Goal: Communication & Community: Answer question/provide support

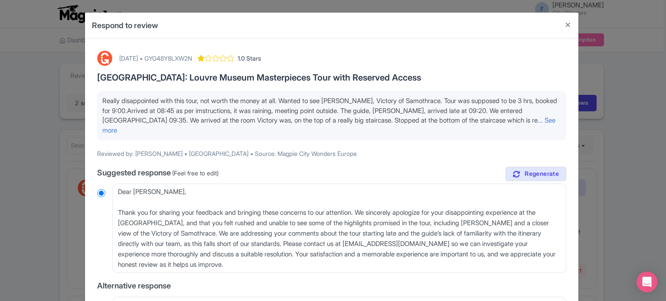
scroll to position [43, 0]
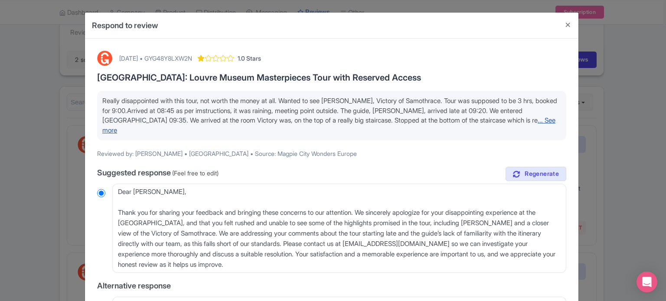
click at [528, 119] on link "... See more" at bounding box center [328, 125] width 453 height 18
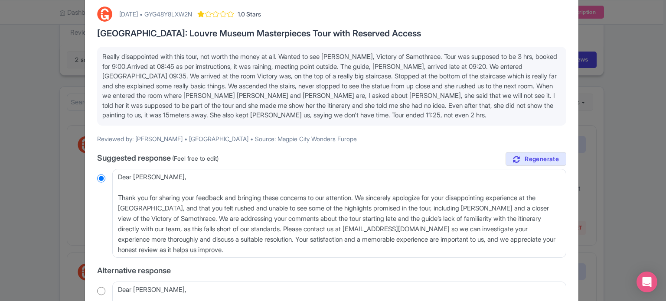
scroll to position [87, 0]
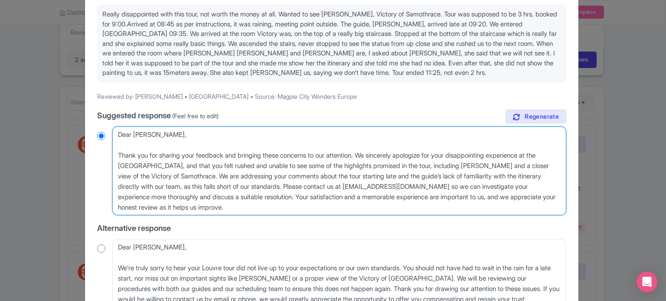
drag, startPoint x: 414, startPoint y: 164, endPoint x: 429, endPoint y: 164, distance: 15.2
click at [429, 164] on textarea "Dear Maria Andriana, Thank you for sharing your feedback and bringing these con…" at bounding box center [339, 171] width 454 height 89
click at [418, 164] on textarea "Dear Maria Andriana, Thank you for sharing your feedback and bringing these con…" at bounding box center [339, 171] width 454 height 89
click at [356, 163] on textarea "Dear Maria Andriana, Thank you for sharing your feedback and bringing these con…" at bounding box center [339, 171] width 454 height 89
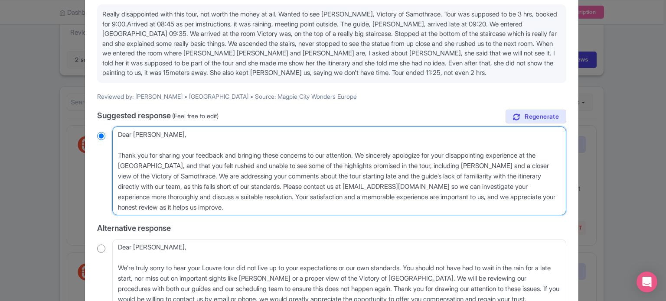
click at [356, 163] on textarea "Dear Maria Andriana, Thank you for sharing your feedback and bringing these con…" at bounding box center [339, 171] width 454 height 89
type textarea "Dear Maria Andriana, Thank you for sharing your feedback and bringing these con…"
radio input "true"
drag, startPoint x: 352, startPoint y: 164, endPoint x: 455, endPoint y: 165, distance: 102.4
click at [455, 165] on textarea "Dear Maria Andriana, Thank you for sharing your feedback and bringing these con…" at bounding box center [339, 171] width 454 height 89
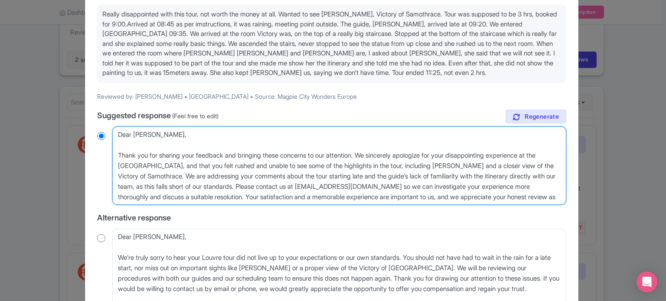
type textarea "Dear Maria Andriana, Thank you for sharing your feedback and bringing these con…"
radio input "true"
drag, startPoint x: 250, startPoint y: 175, endPoint x: 354, endPoint y: 175, distance: 103.7
click at [354, 175] on textarea "Dear Maria Andriana, Thank you for sharing your feedback and bringing these con…" at bounding box center [339, 166] width 454 height 79
type textarea "Dear Maria Andriana, Thank you for sharing your feedback and bringing these con…"
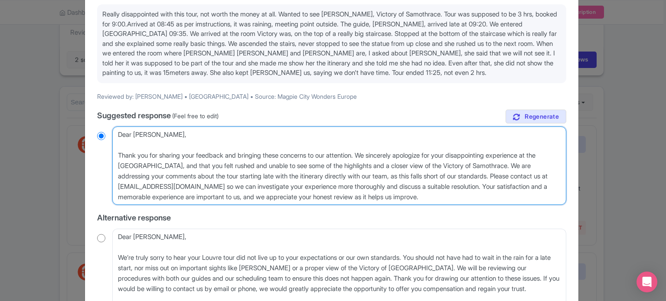
radio input "true"
drag, startPoint x: 249, startPoint y: 176, endPoint x: 302, endPoint y: 176, distance: 53.4
click at [302, 176] on textarea "Dear Maria Andriana, Thank you for sharing your feedback and bringing these con…" at bounding box center [339, 166] width 454 height 79
type textarea "Dear Maria Andriana, Thank you for sharing your feedback and bringing these con…"
radio input "true"
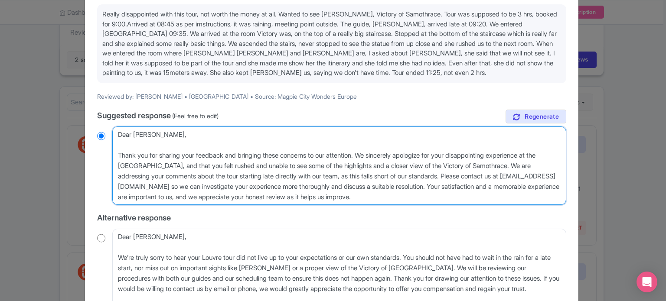
click at [426, 173] on textarea "Dear Maria Andriana, Thank you for sharing your feedback and bringing these con…" at bounding box center [339, 166] width 454 height 79
type textarea "Dear Maria Andriana, Thank you for sharing your feedback and bringing these con…"
radio input "true"
type textarea "Dear Maria Andriana, Thank you for sharing your feedback and bringing these con…"
radio input "true"
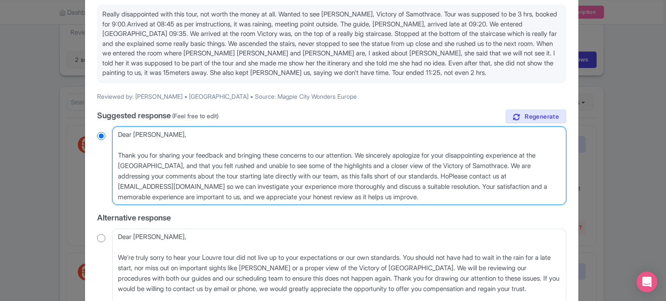
type textarea "Dear Maria Andriana, Thank you for sharing your feedback and bringing these con…"
radio input "true"
type textarea "Dear Maria Andriana, Thank you for sharing your feedback and bringing these con…"
radio input "true"
type textarea "Dear Maria Andriana, Thank you for sharing your feedback and bringing these con…"
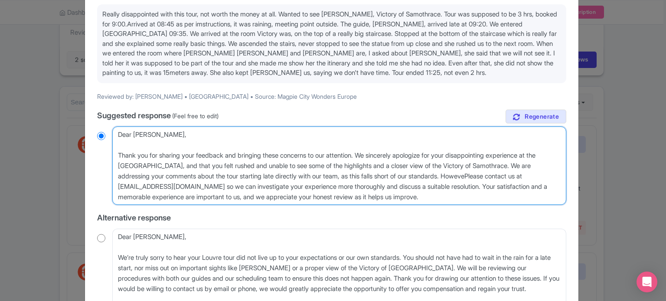
radio input "true"
type textarea "Dear Maria Andriana, Thank you for sharing your feedback and bringing these con…"
radio input "true"
type textarea "Dear Maria Andriana, Thank you for sharing your feedback and bringing these con…"
radio input "true"
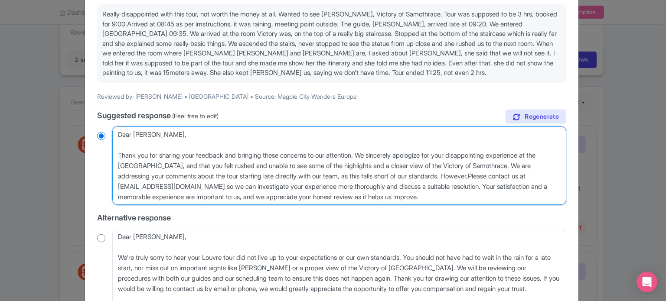
type textarea "Dear Maria Andriana, Thank you for sharing your feedback and bringing these con…"
radio input "true"
type textarea "Dear Maria Andriana, Thank you for sharing your feedback and bringing these con…"
radio input "true"
type textarea "Dear Maria Andriana, Thank you for sharing your feedback and bringing these con…"
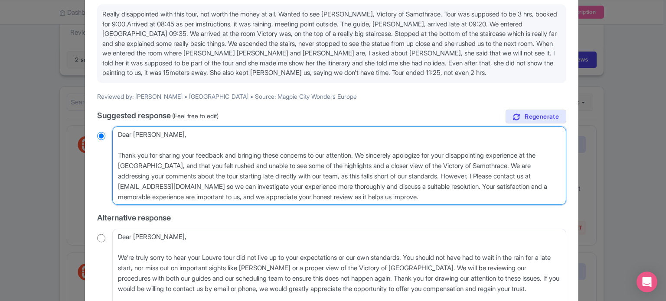
radio input "true"
type textarea "Dear Maria Andriana, Thank you for sharing your feedback and bringing these con…"
radio input "true"
type textarea "Dear Maria Andriana, Thank you for sharing your feedback and bringing these con…"
radio input "true"
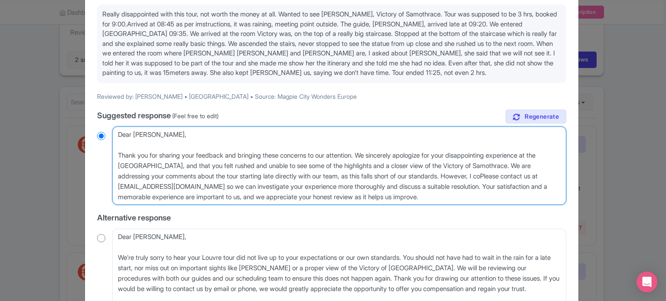
type textarea "Dear Maria Andriana, Thank you for sharing your feedback and bringing these con…"
radio input "true"
type textarea "Dear Maria Andriana, Thank you for sharing your feedback and bringing these con…"
radio input "true"
type textarea "Dear Maria Andriana, Thank you for sharing your feedback and bringing these con…"
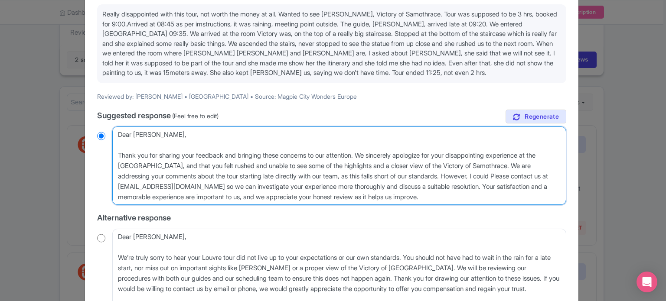
radio input "true"
type textarea "Dear Maria Andriana, Thank you for sharing your feedback and bringing these con…"
radio input "true"
type textarea "Dear Maria Andriana, Thank you for sharing your feedback and bringing these con…"
radio input "true"
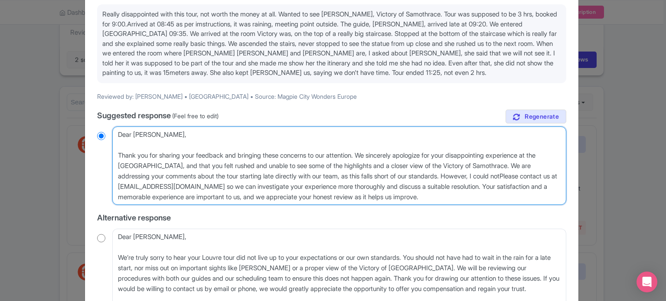
type textarea "Dear Maria Andriana, Thank you for sharing your feedback and bringing these con…"
radio input "true"
type textarea "Dear Maria Andriana, Thank you for sharing your feedback and bringing these con…"
radio input "true"
type textarea "Dear Maria Andriana, Thank you for sharing your feedback and bringing these con…"
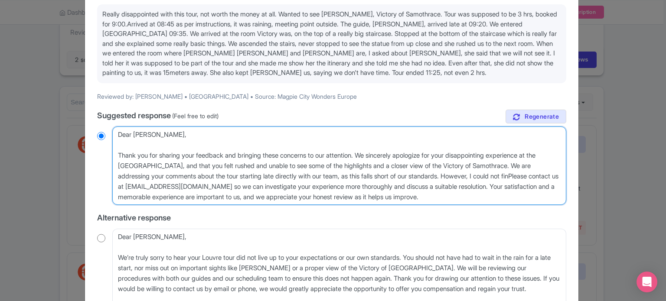
radio input "true"
type textarea "Dear Maria Andriana, Thank you for sharing your feedback and bringing these con…"
radio input "true"
type textarea "Dear Maria Andriana, Thank you for sharing your feedback and bringing these con…"
radio input "true"
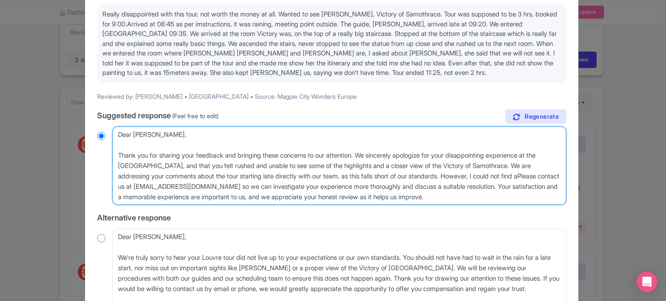
type textarea "Dear Maria Andriana, Thank you for sharing your feedback and bringing these con…"
radio input "true"
type textarea "Dear Maria Andriana, Thank you for sharing your feedback and bringing these con…"
radio input "true"
type textarea "Dear Maria Andriana, Thank you for sharing your feedback and bringing these con…"
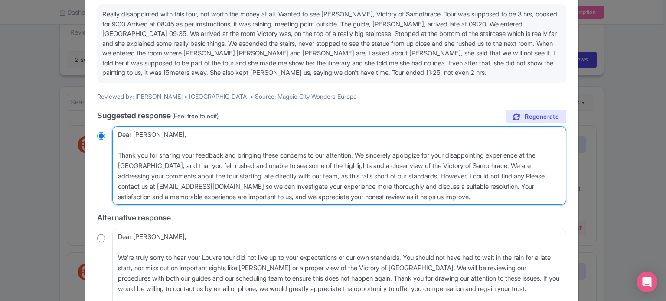
radio input "true"
type textarea "Dear Maria Andriana, Thank you for sharing your feedback and bringing these con…"
radio input "true"
type textarea "Dear Maria Andriana, Thank you for sharing your feedback and bringing these con…"
radio input "true"
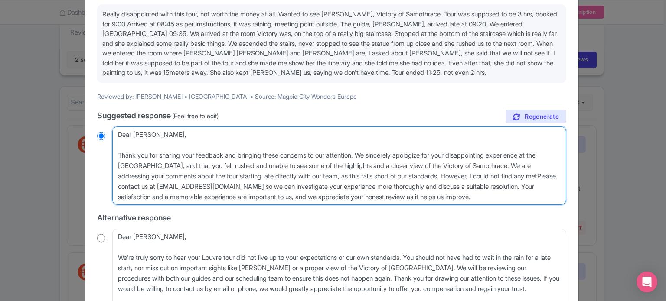
type textarea "Dear Maria Andriana, Thank you for sharing your feedback and bringing these con…"
radio input "true"
type textarea "Dear Maria Andriana, Thank you for sharing your feedback and bringing these con…"
radio input "true"
type textarea "Dear Maria Andriana, Thank you for sharing your feedback and bringing these con…"
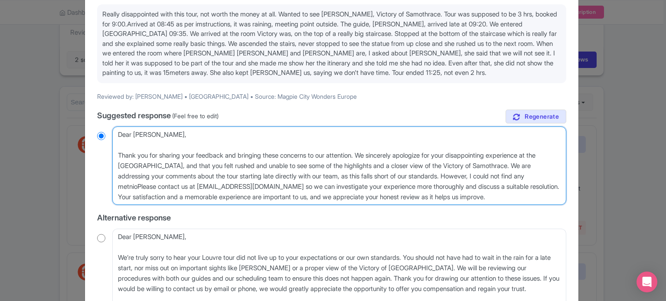
radio input "true"
type textarea "Dear Maria Andriana, Thank you for sharing your feedback and bringing these con…"
radio input "true"
type textarea "Dear Maria Andriana, Thank you for sharing your feedback and bringing these con…"
radio input "true"
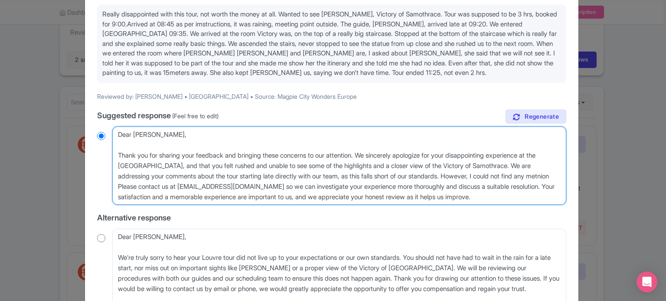
type textarea "Dear Maria Andriana, Thank you for sharing your feedback and bringing these con…"
radio input "true"
type textarea "Dear Maria Andriana, Thank you for sharing your feedback and bringing these con…"
radio input "true"
type textarea "Dear Maria Andriana, Thank you for sharing your feedback and bringing these con…"
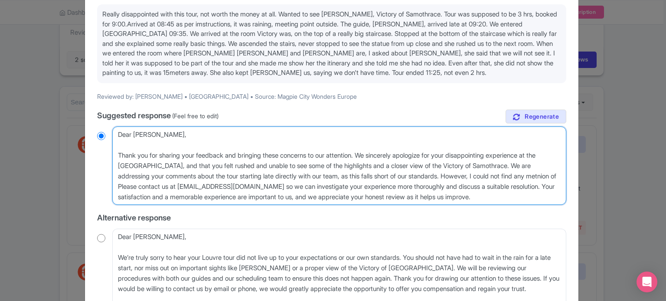
radio input "true"
type textarea "Dear Maria Andriana, Thank you for sharing your feedback and bringing these con…"
radio input "true"
type textarea "Dear Maria Andriana, Thank you for sharing your feedback and bringing these con…"
radio input "true"
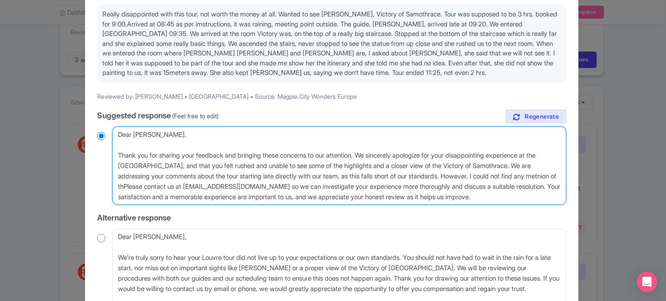
type textarea "Dear Maria Andriana, Thank you for sharing your feedback and bringing these con…"
radio input "true"
type textarea "Dear Maria Andriana, Thank you for sharing your feedback and bringing these con…"
radio input "true"
type textarea "Dear Maria Andriana, Thank you for sharing your feedback and bringing these con…"
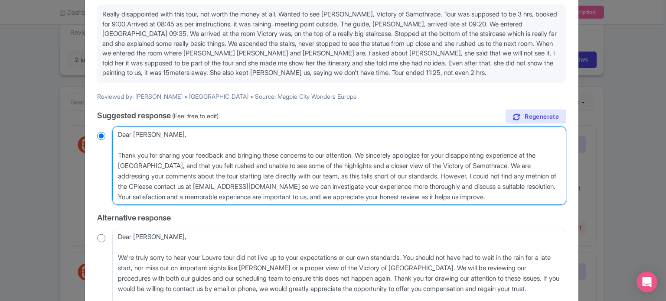
radio input "true"
type textarea "Dear Maria Andriana, Thank you for sharing your feedback and bringing these con…"
radio input "true"
type textarea "Dear Maria Andriana, Thank you for sharing your feedback and bringing these con…"
radio input "true"
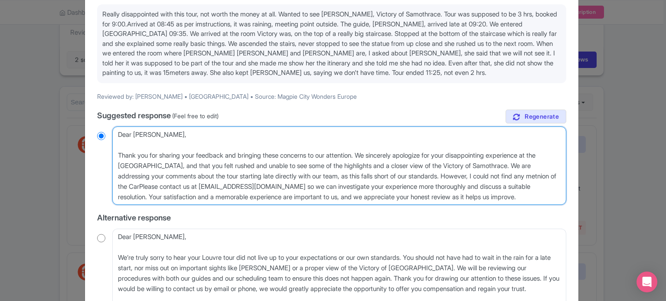
type textarea "Dear Maria Andriana, Thank you for sharing your feedback and bringing these con…"
radio input "true"
type textarea "Dear Maria Andriana, Thank you for sharing your feedback and bringing these con…"
radio input "true"
type textarea "Dear Maria Andriana, Thank you for sharing your feedback and bringing these con…"
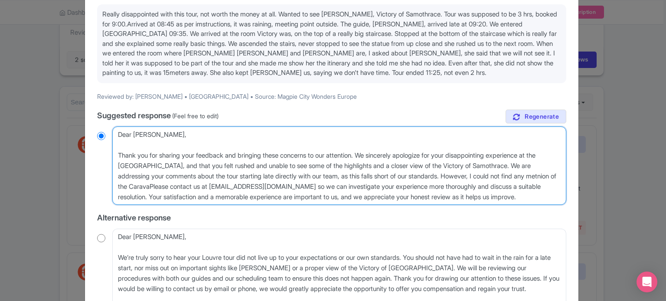
radio input "true"
type textarea "Dear Maria Andriana, Thank you for sharing your feedback and bringing these con…"
radio input "true"
type textarea "Dear Maria Andriana, Thank you for sharing your feedback and bringing these con…"
radio input "true"
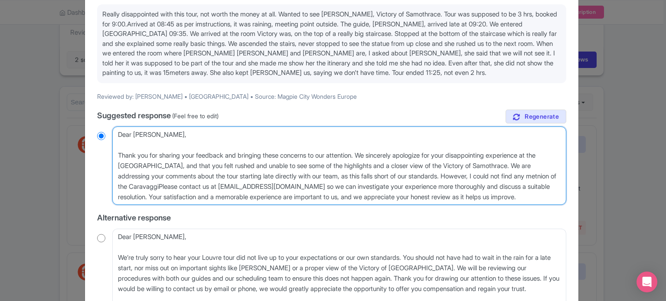
type textarea "Dear Maria Andriana, Thank you for sharing your feedback and bringing these con…"
radio input "true"
type textarea "Dear Maria Andriana, Thank you for sharing your feedback and bringing these con…"
radio input "true"
type textarea "Dear Maria Andriana, Thank you for sharing your feedback and bringing these con…"
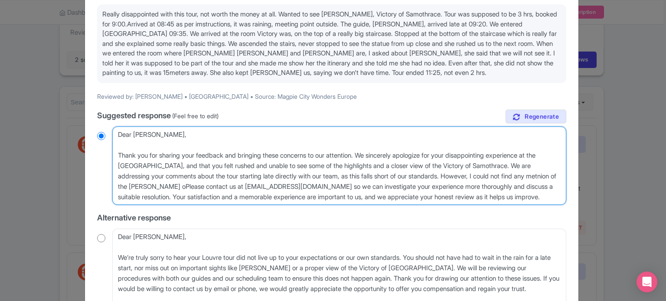
radio input "true"
type textarea "Dear Maria Andriana, Thank you for sharing your feedback and bringing these con…"
radio input "true"
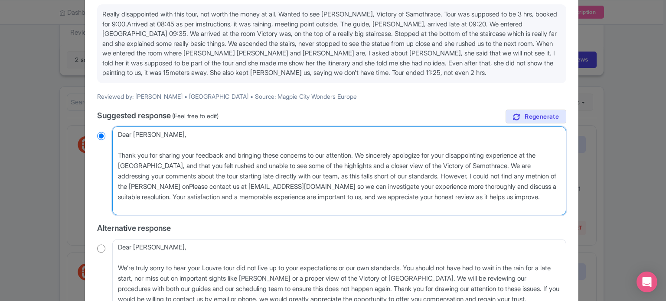
type textarea "Dear Maria Andriana, Thank you for sharing your feedback and bringing these con…"
radio input "true"
type textarea "Dear Maria Andriana, Thank you for sharing your feedback and bringing these con…"
radio input "true"
type textarea "Dear Maria Andriana, Thank you for sharing your feedback and bringing these con…"
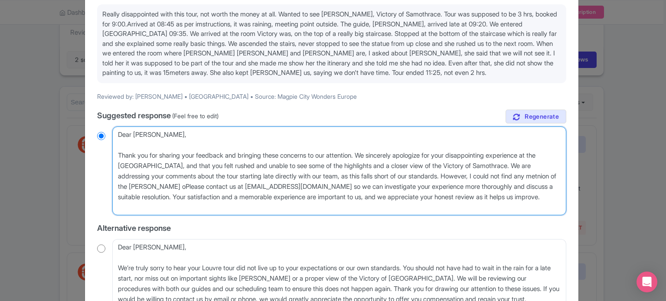
radio input "true"
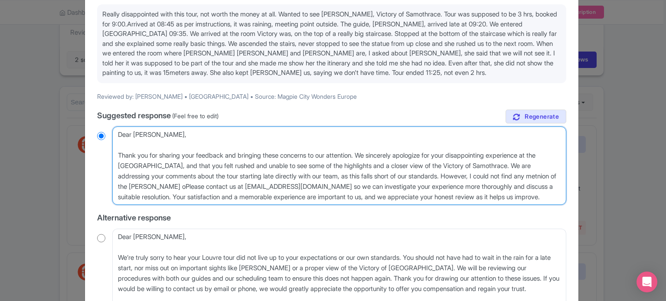
type textarea "Dear Maria Andriana, Thank you for sharing your feedback and bringing these con…"
radio input "true"
type textarea "Dear Maria Andriana, Thank you for sharing your feedback and bringing these con…"
radio input "true"
type textarea "Dear Maria Andriana, Thank you for sharing your feedback and bringing these con…"
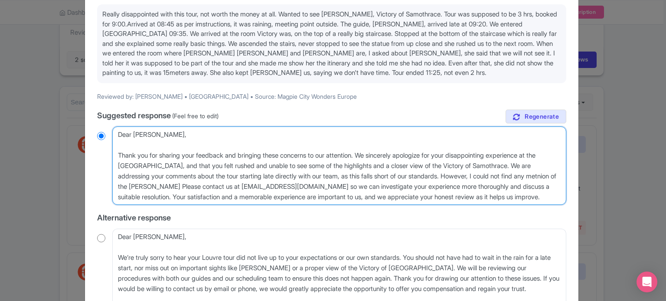
radio input "true"
type textarea "Dear Maria Andriana, Thank you for sharing your feedback and bringing these con…"
radio input "true"
type textarea "Dear Maria Andriana, Thank you for sharing your feedback and bringing these con…"
radio input "true"
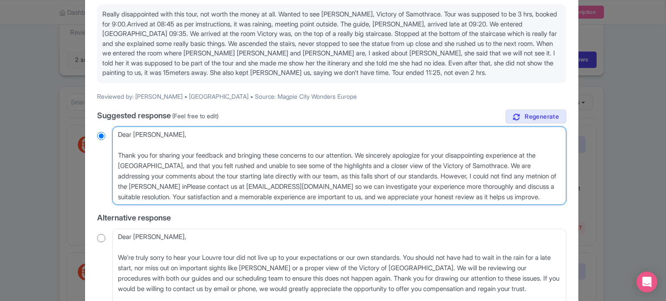
type textarea "Dear Maria Andriana, Thank you for sharing your feedback and bringing these con…"
radio input "true"
type textarea "Dear Maria Andriana, Thank you for sharing your feedback and bringing these con…"
radio input "true"
type textarea "Dear Maria Andriana, Thank you for sharing your feedback and bringing these con…"
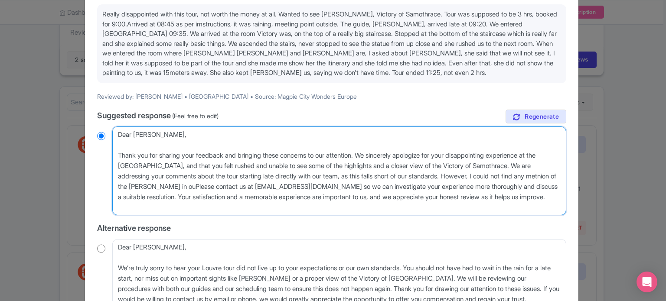
radio input "true"
type textarea "Dear Maria Andriana, Thank you for sharing your feedback and bringing these con…"
radio input "true"
type textarea "Dear Maria Andriana, Thank you for sharing your feedback and bringing these con…"
radio input "true"
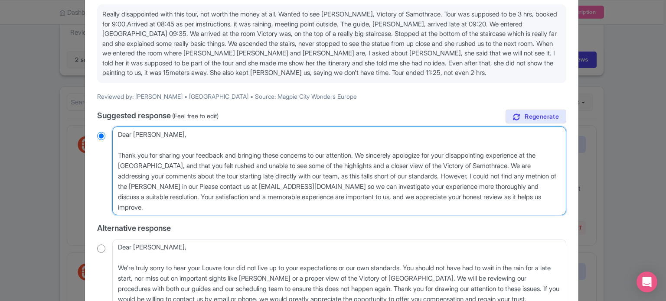
type textarea "Dear Maria Andriana, Thank you for sharing your feedback and bringing these con…"
radio input "true"
type textarea "Dear Maria Andriana, Thank you for sharing your feedback and bringing these con…"
radio input "true"
type textarea "Dear Maria Andriana, Thank you for sharing your feedback and bringing these con…"
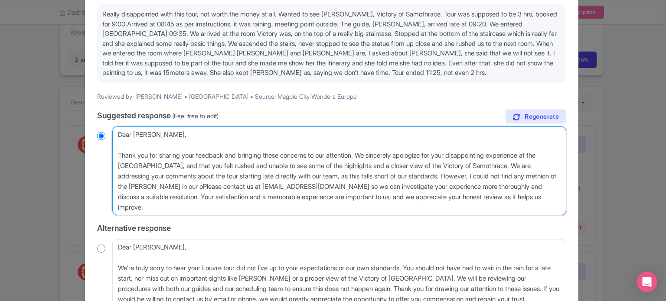
radio input "true"
type textarea "Dear Maria Andriana, Thank you for sharing your feedback and bringing these con…"
radio input "true"
type textarea "Dear Maria Andriana, Thank you for sharing your feedback and bringing these con…"
radio input "true"
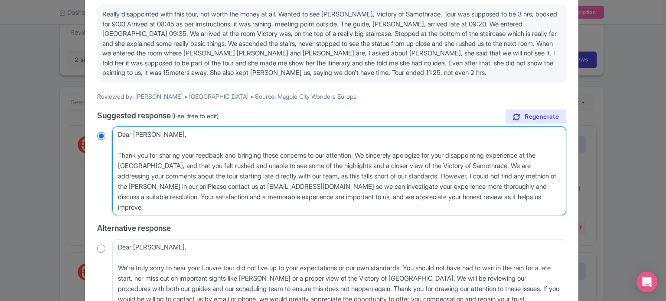
type textarea "Dear Maria Andriana, Thank you for sharing your feedback and bringing these con…"
radio input "true"
type textarea "Dear Maria Andriana, Thank you for sharing your feedback and bringing these con…"
radio input "true"
type textarea "Dear Maria Andriana, Thank you for sharing your feedback and bringing these con…"
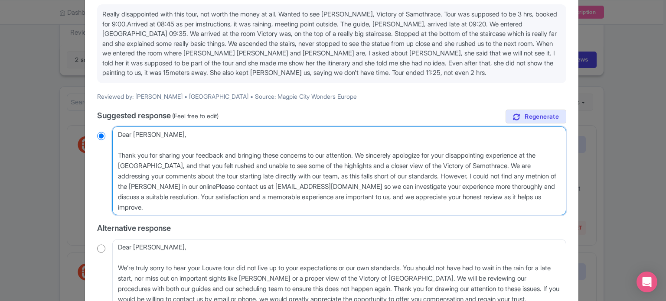
radio input "true"
type textarea "Dear Maria Andriana, Thank you for sharing your feedback and bringing these con…"
radio input "true"
type textarea "Dear Maria Andriana, Thank you for sharing your feedback and bringing these con…"
radio input "true"
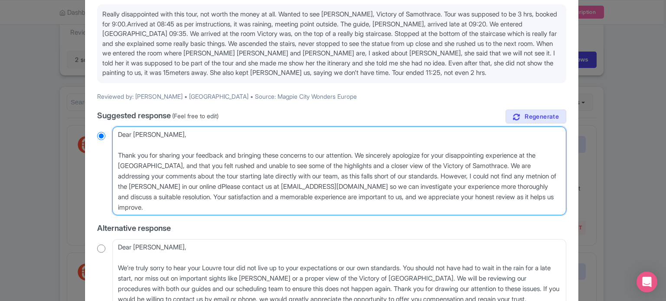
type textarea "Dear Maria Andriana, Thank you for sharing your feedback and bringing these con…"
radio input "true"
type textarea "Dear Maria Andriana, Thank you for sharing your feedback and bringing these con…"
radio input "true"
type textarea "Dear Maria Andriana, Thank you for sharing your feedback and bringing these con…"
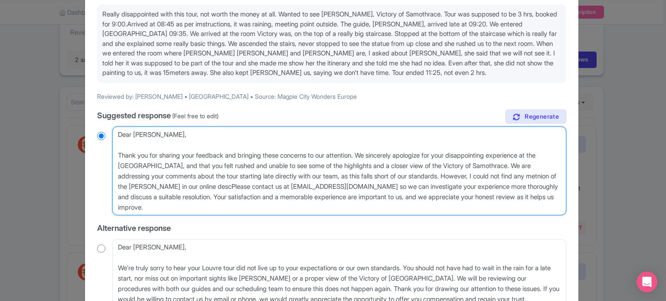
radio input "true"
type textarea "Dear Maria Andriana, Thank you for sharing your feedback and bringing these con…"
radio input "true"
type textarea "Dear Maria Andriana, Thank you for sharing your feedback and bringing these con…"
radio input "true"
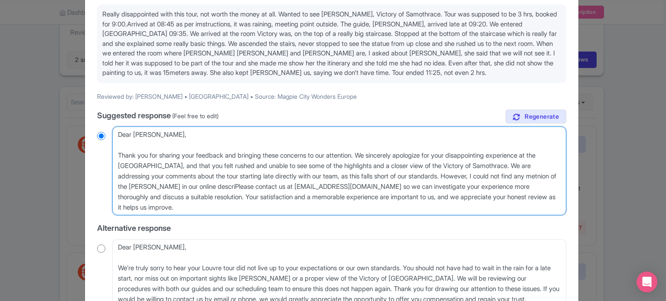
type textarea "Dear Maria Andriana, Thank you for sharing your feedback and bringing these con…"
radio input "true"
type textarea "Dear Maria Andriana, Thank you for sharing your feedback and bringing these con…"
radio input "true"
type textarea "Dear Maria Andriana, Thank you for sharing your feedback and bringing these con…"
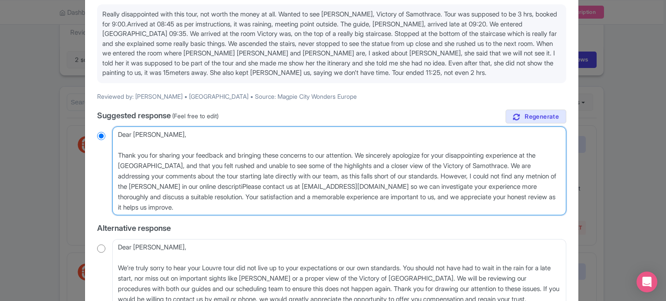
radio input "true"
type textarea "Dear Maria Andriana, Thank you for sharing your feedback and bringing these con…"
radio input "true"
type textarea "Dear Maria Andriana, Thank you for sharing your feedback and bringing these con…"
radio input "true"
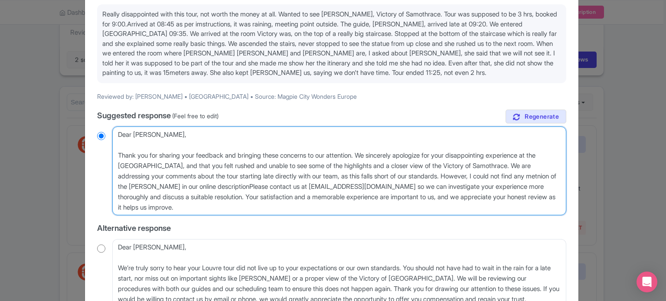
type textarea "Dear Maria Andriana, Thank you for sharing your feedback and bringing these con…"
radio input "true"
type textarea "Dear Maria Andriana, Thank you for sharing your feedback and bringing these con…"
radio input "true"
type textarea "Dear Maria Andriana, Thank you for sharing your feedback and bringing these con…"
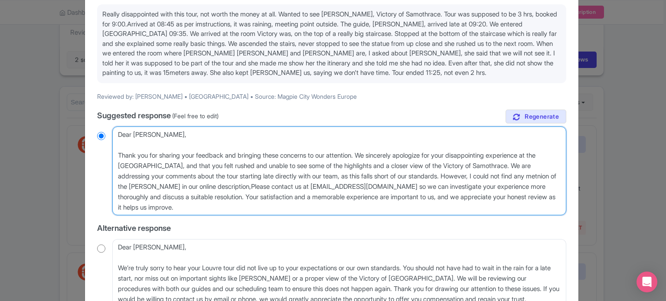
radio input "true"
type textarea "Dear Maria Andriana, Thank you for sharing your feedback and bringing these con…"
radio input "true"
type textarea "Dear Maria Andriana, Thank you for sharing your feedback and bringing these con…"
radio input "true"
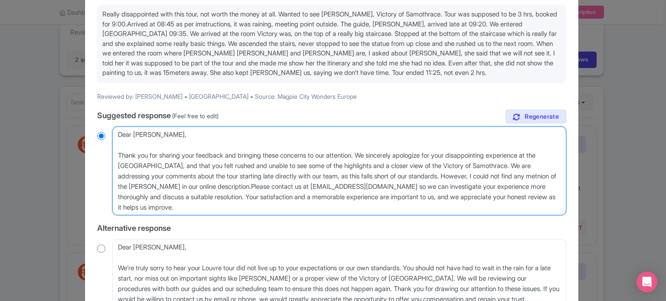
type textarea "Dear Maria Andriana, Thank you for sharing your feedback and bringing these con…"
radio input "true"
click at [227, 166] on textarea "Dear Maria Andriana, Thank you for sharing your feedback and bringing these con…" at bounding box center [339, 171] width 454 height 89
type textarea "Dear Maria Andriana, Thank you for sharing your feedback and bringing these con…"
radio input "true"
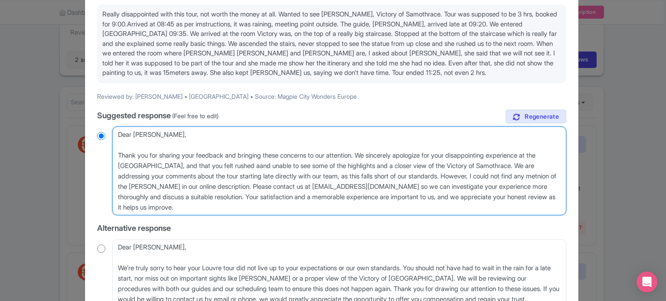
type textarea "Dear Maria Andriana, Thank you for sharing your feedback and bringing these con…"
radio input "true"
type textarea "Dear Maria Andriana, Thank you for sharing your feedback and bringing these con…"
radio input "true"
type textarea "Dear Maria Andriana, Thank you for sharing your feedback and bringing these con…"
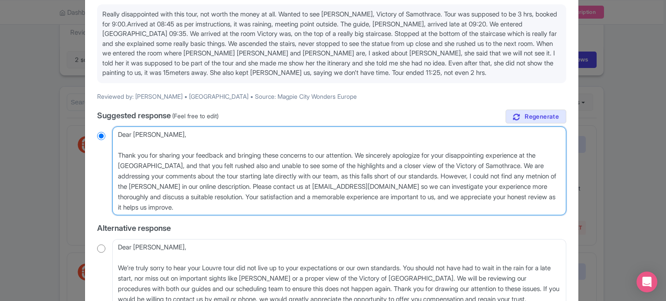
radio input "true"
type textarea "Dear Maria Andriana, Thank you for sharing your feedback and bringing these con…"
radio input "true"
type textarea "Dear Maria Andriana, Thank you for sharing your feedback and bringing these con…"
radio input "true"
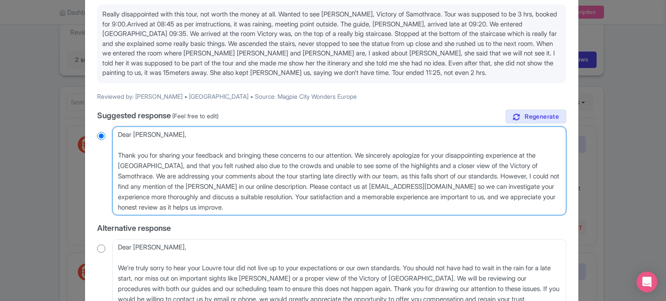
drag, startPoint x: 390, startPoint y: 187, endPoint x: 483, endPoint y: 187, distance: 92.8
click at [483, 187] on textarea "Dear Maria Andriana, Thank you for sharing your feedback and bringing these con…" at bounding box center [339, 171] width 454 height 89
drag, startPoint x: 215, startPoint y: 195, endPoint x: 116, endPoint y: 197, distance: 98.9
click at [116, 197] on textarea "Dear Maria Andriana, Thank you for sharing your feedback and bringing these con…" at bounding box center [339, 171] width 454 height 89
drag, startPoint x: 443, startPoint y: 194, endPoint x: 560, endPoint y: 185, distance: 117.1
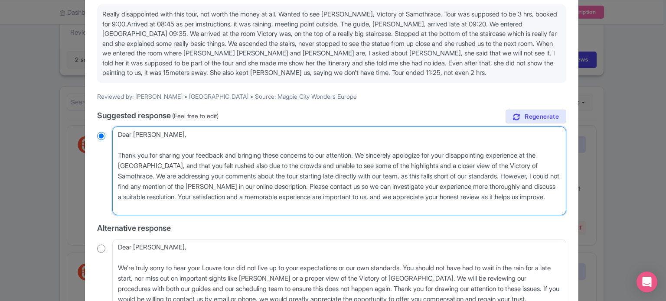
click at [560, 185] on textarea "Dear Maria Andriana, Thank you for sharing your feedback and bringing these con…" at bounding box center [339, 171] width 454 height 89
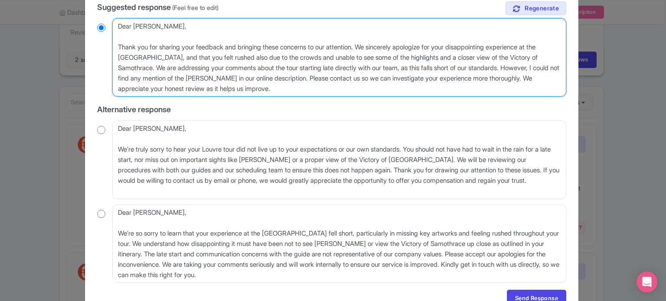
scroll to position [217, 0]
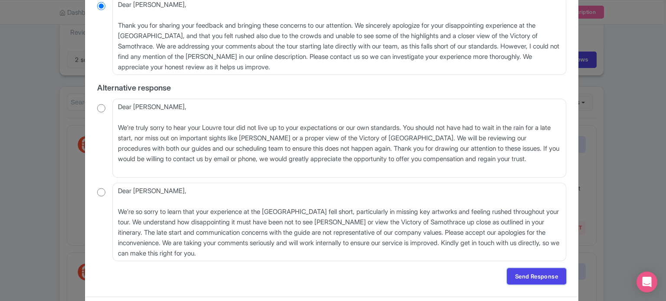
click at [514, 278] on link "Send Response" at bounding box center [536, 277] width 59 height 16
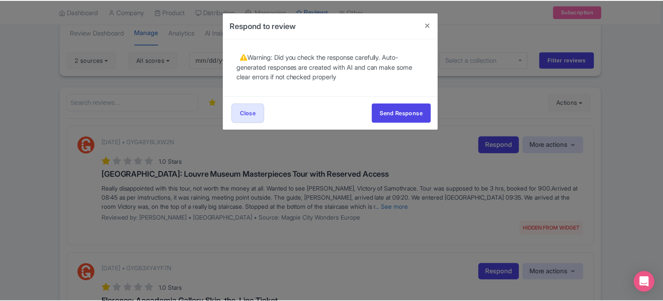
scroll to position [0, 0]
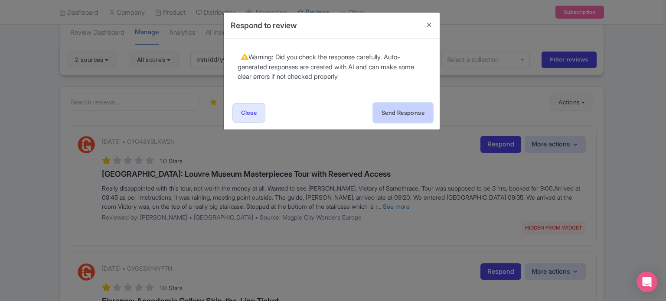
click at [401, 120] on button "Send Response" at bounding box center [402, 113] width 59 height 20
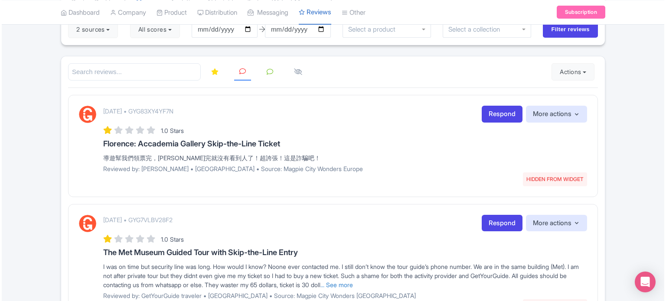
scroll to position [87, 0]
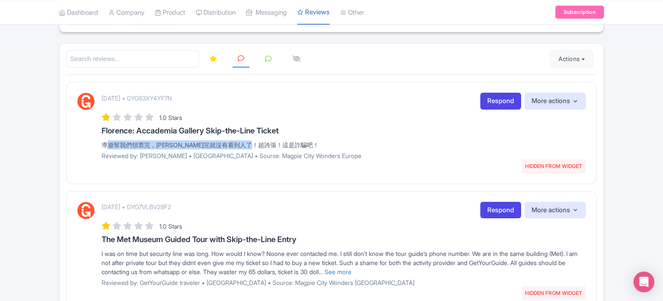
drag, startPoint x: 102, startPoint y: 141, endPoint x: 280, endPoint y: 144, distance: 177.4
click at [280, 144] on div "導遊幫我們領票完，安檢完就沒有看到人了！超誇張！這是詐騙吧！" at bounding box center [344, 145] width 484 height 9
copy div "導遊幫我們領票完，安檢完就沒有看到人了！超誇張！這是詐騙吧"
click at [488, 100] on link "Respond" at bounding box center [500, 101] width 41 height 17
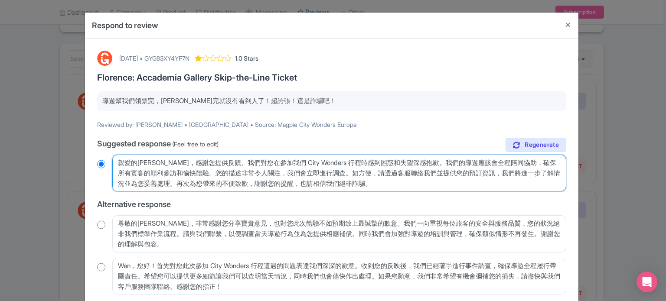
drag, startPoint x: 118, startPoint y: 161, endPoint x: 339, endPoint y: 186, distance: 222.1
click at [339, 186] on textarea "親愛的Wen，感謝您提供反饋。我們對您在參加我們 City Wonders 行程時感到困惑和失望深感抱歉。我們的導遊應該會全程陪同協助，確保所有賓客的順利參訪…" at bounding box center [339, 173] width 454 height 37
radio input "true"
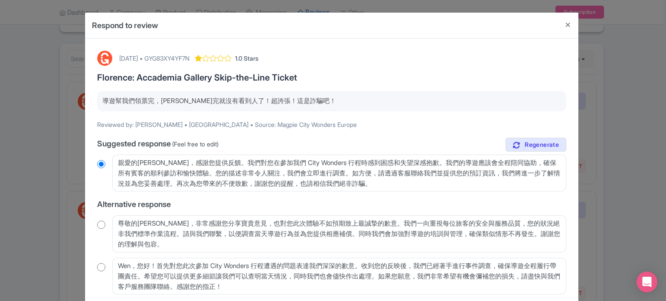
click at [190, 57] on div "September 25, 2025 • GYG83XY4YF7N" at bounding box center [154, 58] width 70 height 9
copy div "GYG83XY4YF7N"
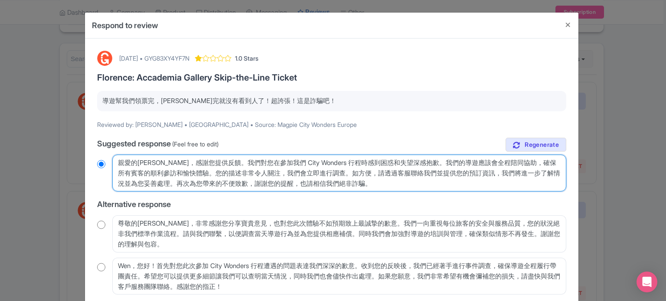
drag, startPoint x: 334, startPoint y: 182, endPoint x: 113, endPoint y: 157, distance: 222.6
click at [115, 157] on textarea "親愛的Wen，感謝您提供反饋。我們對您在參加我們 City Wonders 行程時感到困惑和失望深感抱歉。我們的導遊應該會全程陪同協助，確保所有賓客的順利參訪…" at bounding box center [339, 173] width 454 height 37
paste textarea "溫小姐，感謝您的回饋。對於您在“城市奇觀”之旅中遇到的困惑和失望，我們深感抱歉。我們的工作人員會在集合地點為您提供協助，但我發現您預訂的是「Just Tick…"
type textarea "親愛的溫小姐，感謝您的回饋。對於您在“城市奇觀”之旅中遇到的困惑和失望，我們深感抱歉。我們的工作人員會在集合地點為您提供協助，但我發現您預訂的是「Just T…"
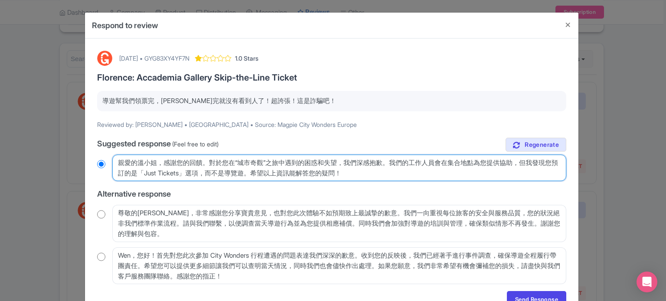
radio input "true"
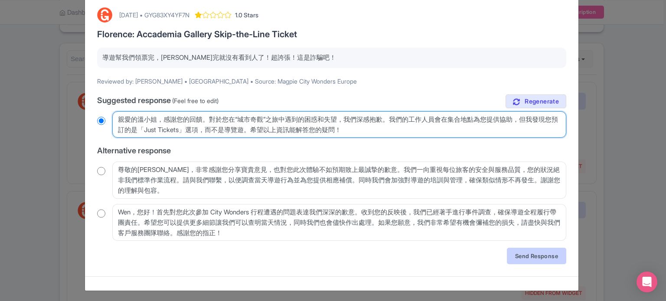
type textarea "親愛的溫小姐，感謝您的回饋。對於您在“城市奇觀”之旅中遇到的困惑和失望，我們深感抱歉。我們的工作人員會在集合地點為您提供協助，但我發現您預訂的是「Just T…"
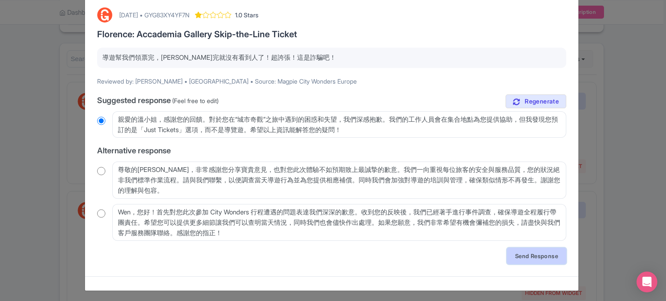
click at [541, 259] on link "Send Response" at bounding box center [536, 256] width 59 height 16
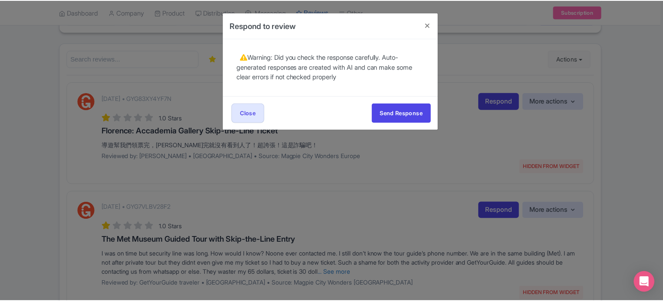
scroll to position [0, 0]
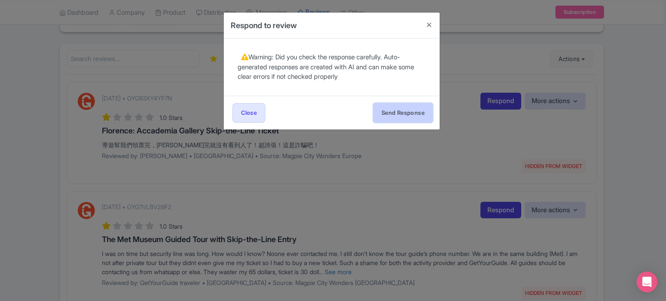
click at [419, 117] on button "Send Response" at bounding box center [402, 113] width 59 height 20
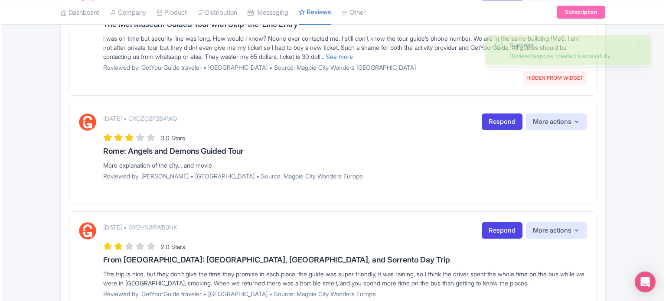
scroll to position [80, 0]
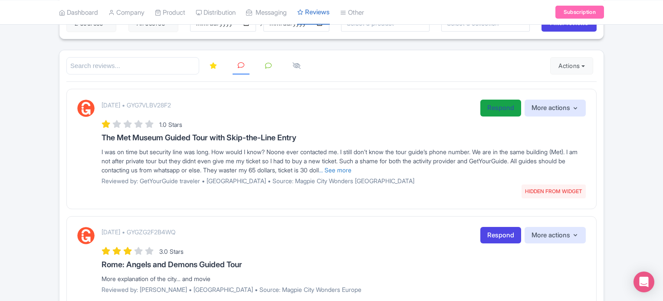
click at [491, 105] on link "Respond" at bounding box center [500, 108] width 41 height 17
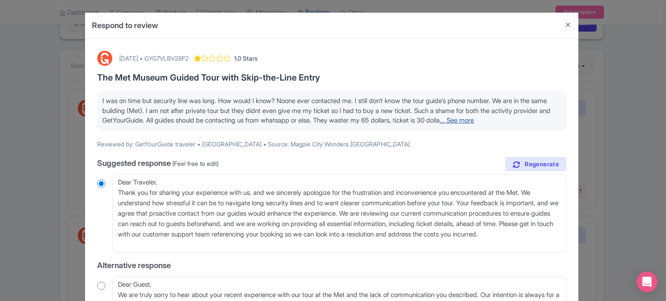
click at [474, 117] on link "... See more" at bounding box center [457, 120] width 34 height 8
click at [189, 57] on div "[DATE] • GYG7VLBV28F2" at bounding box center [153, 58] width 69 height 9
copy div "GYG7VLBV28F2"
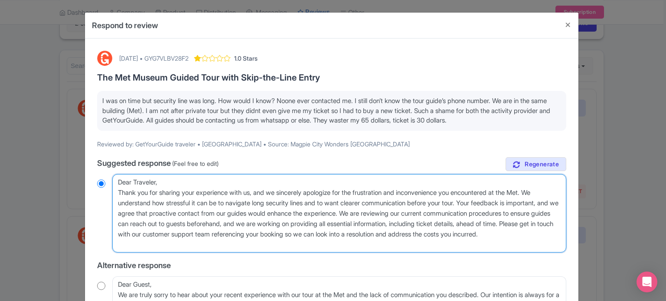
click at [226, 245] on textarea "Dear Traveler, Thank you for sharing your experience with us, and we sincerely …" at bounding box center [339, 213] width 454 height 79
drag, startPoint x: 118, startPoint y: 188, endPoint x: 278, endPoint y: 192, distance: 159.7
click at [278, 192] on textarea "Dear Traveler, Thank you for sharing your experience with us, and we sincerely …" at bounding box center [339, 213] width 454 height 79
type textarea "Dear Traveler, we sincerely apologize for the frustration and inconvenience you…"
radio input "true"
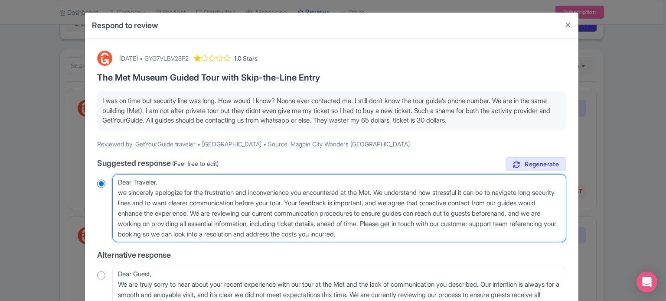
drag, startPoint x: 393, startPoint y: 193, endPoint x: 489, endPoint y: 239, distance: 107.1
click at [489, 239] on textarea "Dear Traveler, Thank you for sharing your experience with us, and we sincerely …" at bounding box center [339, 208] width 454 height 69
paste textarea "Upon investigation and upon checking our records, we confirm that the tour depa…"
type textarea "Dear Traveler, we sincerely apologize for the frustration and inconvenience you…"
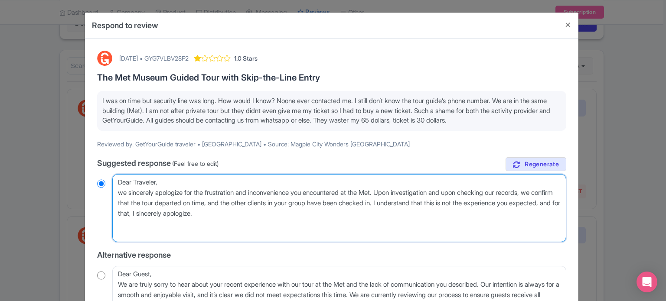
radio input "true"
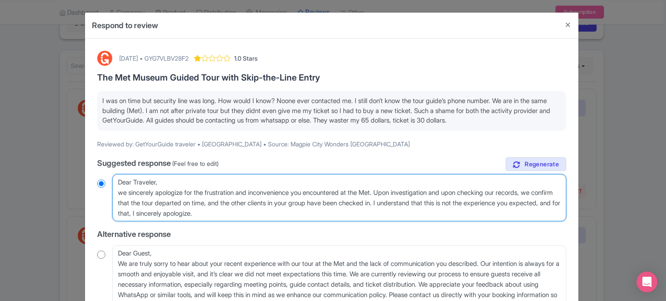
paste textarea "We also understand that finding locations in a new city can be difficult. That …"
type textarea "Dear Traveler, we sincerely apologize for the frustration and inconvenience you…"
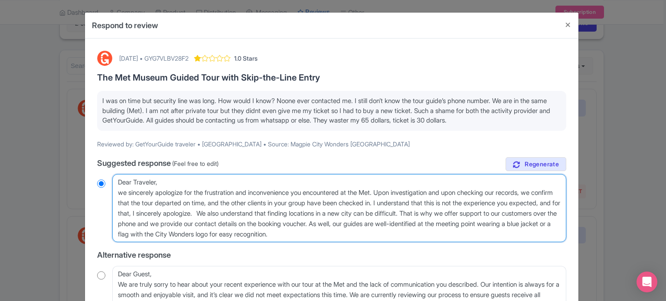
radio input "true"
click at [455, 237] on textarea "Dear Traveler, Thank you for sharing your experience with us, and we sincerely …" at bounding box center [339, 208] width 454 height 69
paste textarea "we provide detailed directions to our tour meeting points including maps on the…"
type textarea "Dear Traveler, we sincerely apologize for the frustration and inconvenience you…"
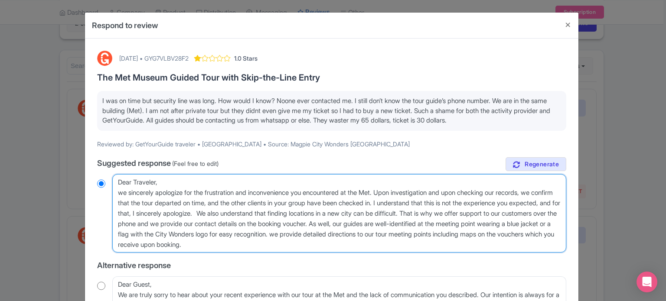
radio input "true"
click at [417, 231] on textarea "Dear Traveler, Thank you for sharing your experience with us, and we sincerely …" at bounding box center [339, 213] width 454 height 79
type textarea "Dear Traveler, we sincerely apologize for the frustration and inconvenience you…"
radio input "true"
click at [449, 232] on textarea "Dear Traveler, Thank you for sharing your experience with us, and we sincerely …" at bounding box center [339, 213] width 454 height 79
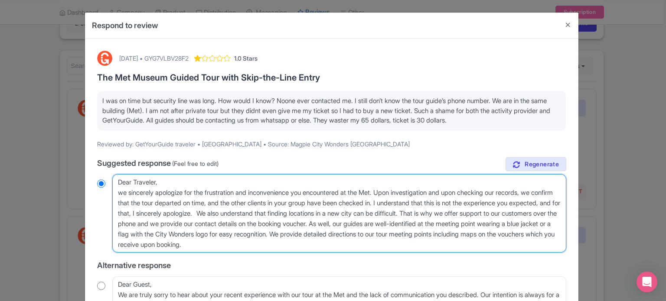
type textarea "Dear Traveler, we sincerely apologize for the frustration and inconvenience you…"
radio input "true"
click at [163, 244] on textarea "Dear Traveler, Thank you for sharing your experience with us, and we sincerely …" at bounding box center [339, 213] width 454 height 79
click at [161, 243] on textarea "Dear Traveler, Thank you for sharing your experience with us, and we sincerely …" at bounding box center [339, 213] width 454 height 79
type textarea "Dear Traveler, we sincerely apologize for the frustration and inconvenience you…"
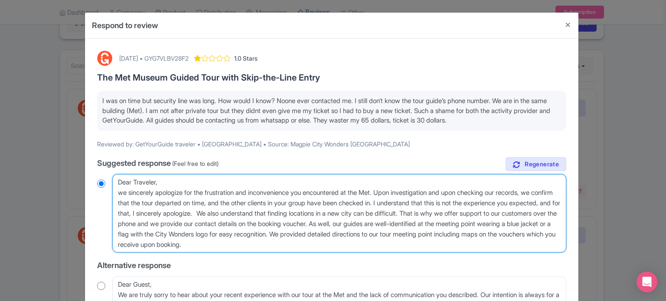
radio input "true"
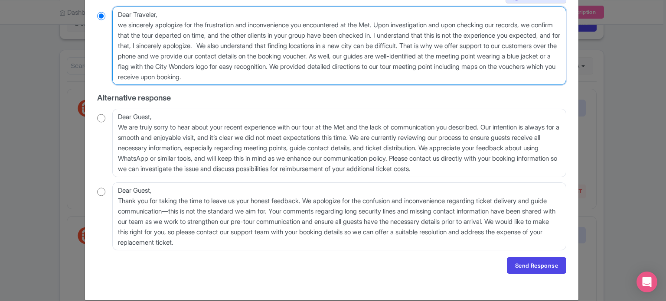
scroll to position [179, 0]
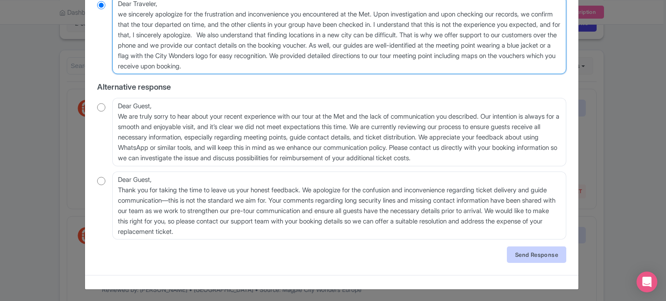
type textarea "Dear Traveler, we sincerely apologize for the frustration and inconvenience you…"
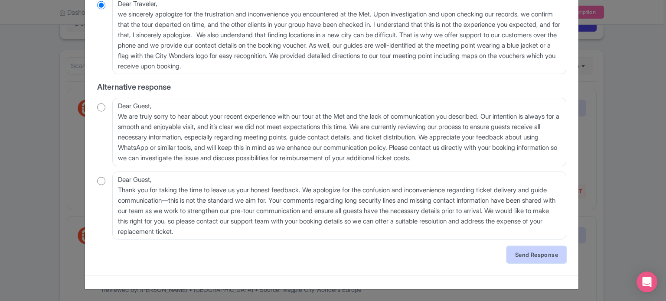
click at [519, 257] on link "Send Response" at bounding box center [536, 255] width 59 height 16
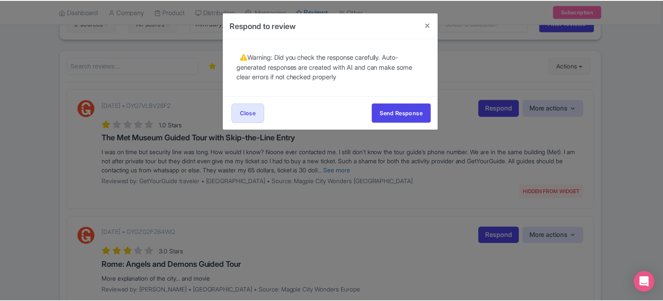
scroll to position [0, 0]
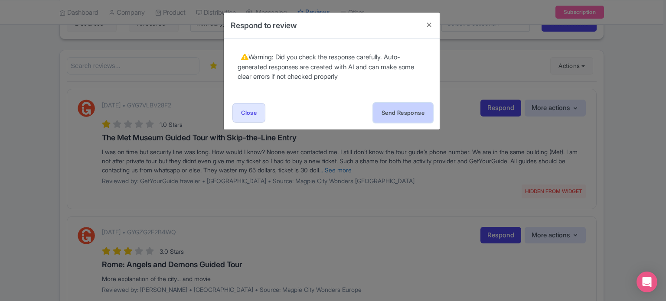
click at [409, 117] on button "Send Response" at bounding box center [402, 113] width 59 height 20
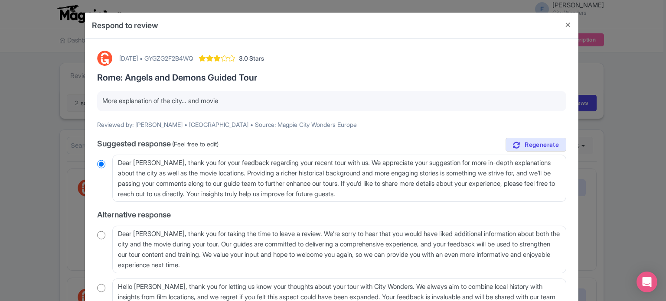
scroll to position [87, 0]
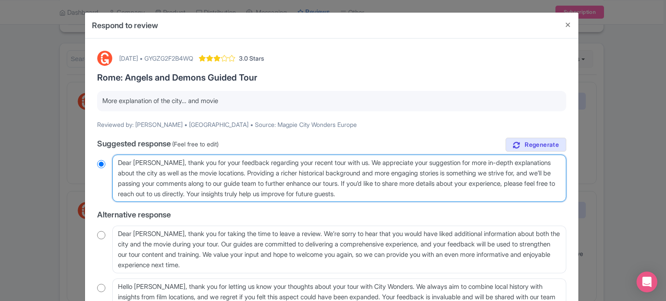
drag, startPoint x: 246, startPoint y: 192, endPoint x: 262, endPoint y: 193, distance: 15.6
click at [262, 193] on textarea "Dear Michelle, thank you for your feedback regarding your recent tour with us. …" at bounding box center [339, 179] width 454 height 48
drag, startPoint x: 380, startPoint y: 183, endPoint x: 338, endPoint y: 194, distance: 43.6
click at [338, 194] on textarea "Dear Michelle, thank you for your feedback regarding your recent tour with us. …" at bounding box center [339, 179] width 454 height 48
click at [278, 192] on textarea "Dear Michelle, thank you for your feedback regarding your recent tour with us. …" at bounding box center [339, 179] width 454 height 48
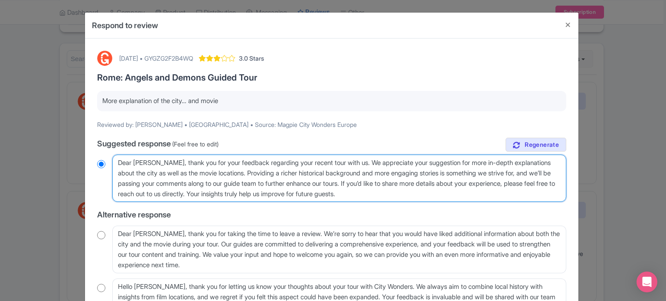
drag, startPoint x: 249, startPoint y: 191, endPoint x: 399, endPoint y: 189, distance: 150.1
click at [399, 192] on textarea "Dear Michelle, thank you for your feedback regarding your recent tour with us. …" at bounding box center [339, 179] width 454 height 48
drag, startPoint x: 416, startPoint y: 194, endPoint x: 246, endPoint y: 193, distance: 169.2
click at [246, 193] on textarea "Dear Michelle, thank you for your feedback regarding your recent tour with us. …" at bounding box center [339, 179] width 454 height 48
type textarea "Dear Michelle, thank you for your feedback regarding your recent tour with us. …"
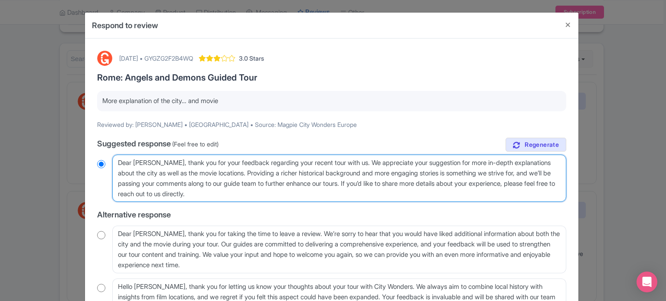
radio input "true"
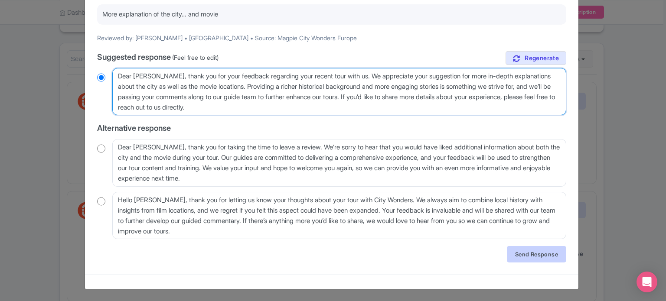
type textarea "Dear Michelle, thank you for your feedback regarding your recent tour with us. …"
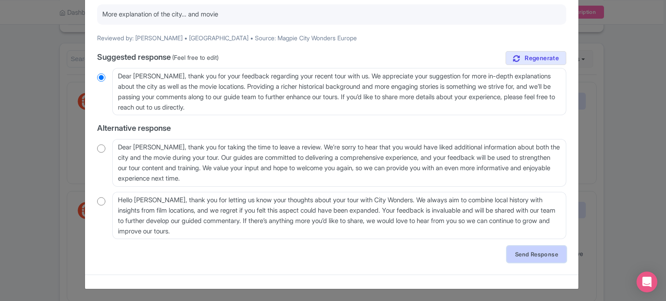
click at [517, 255] on link "Send Response" at bounding box center [536, 254] width 59 height 16
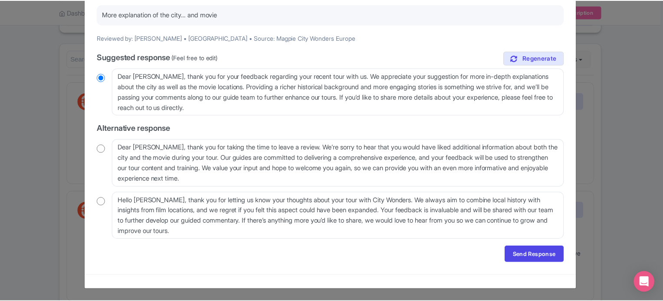
scroll to position [0, 0]
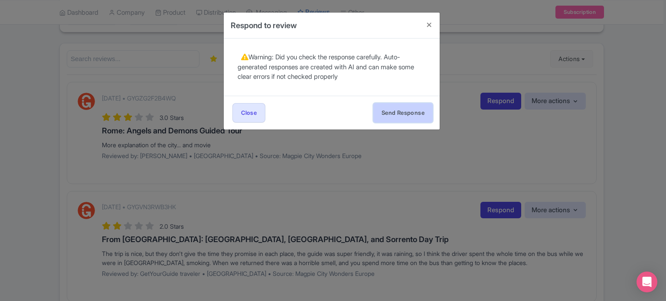
click at [406, 115] on button "Send Response" at bounding box center [402, 113] width 59 height 20
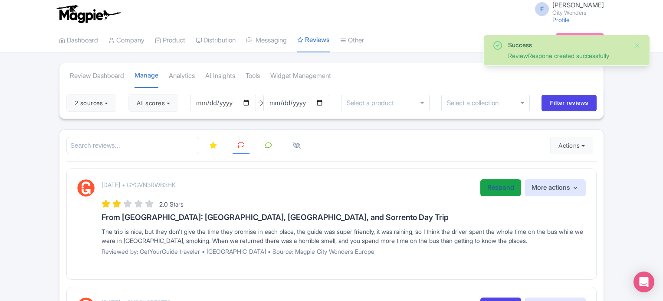
click at [505, 187] on link "Respond" at bounding box center [500, 188] width 41 height 17
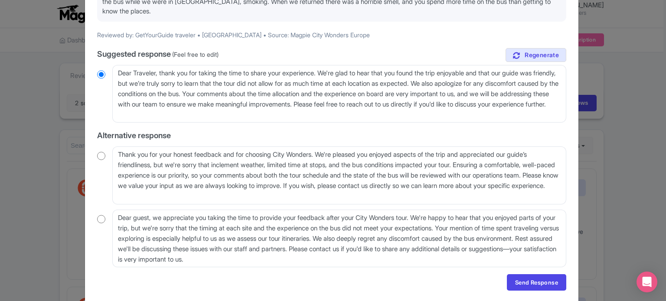
scroll to position [130, 0]
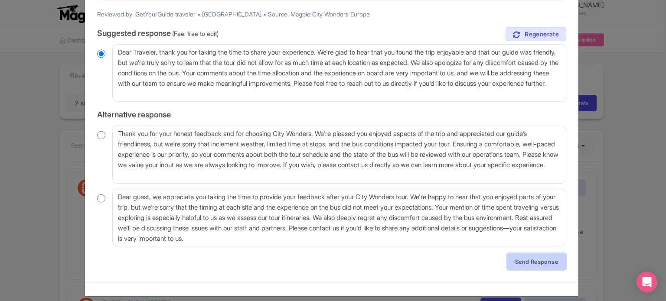
click at [541, 263] on link "Send Response" at bounding box center [536, 262] width 59 height 16
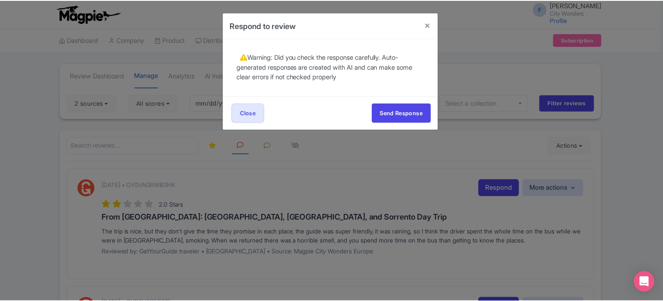
scroll to position [0, 0]
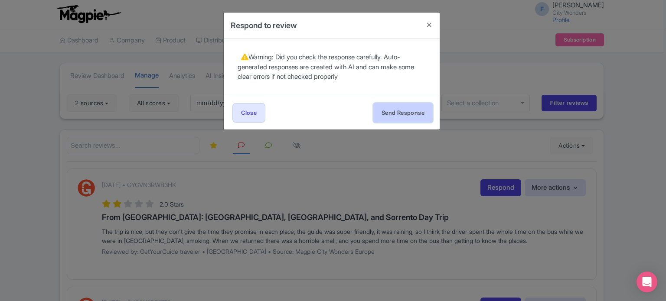
click at [408, 111] on button "Send Response" at bounding box center [402, 113] width 59 height 20
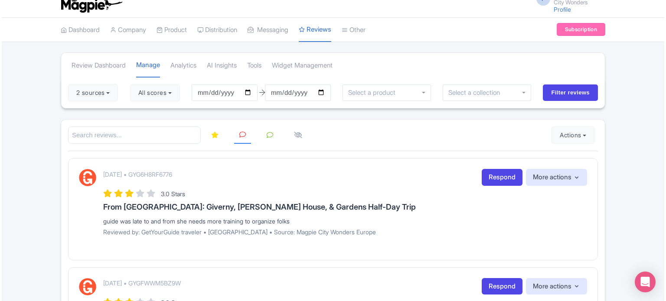
scroll to position [87, 0]
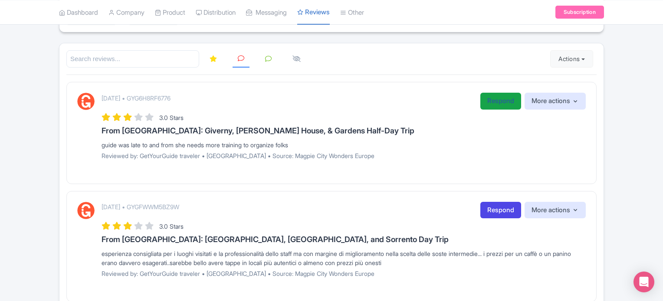
click at [488, 104] on link "Respond" at bounding box center [500, 101] width 41 height 17
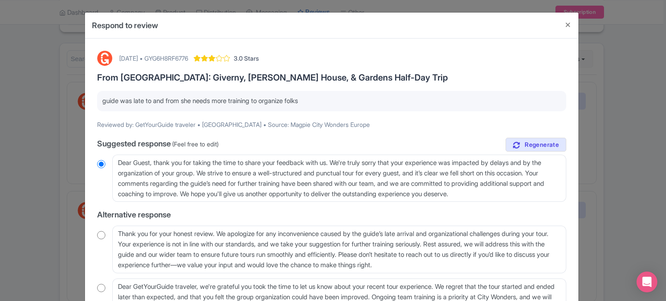
click at [188, 57] on div "[DATE] • GYG6H8RF6776" at bounding box center [153, 58] width 69 height 9
copy div "GYG6H8RF6776"
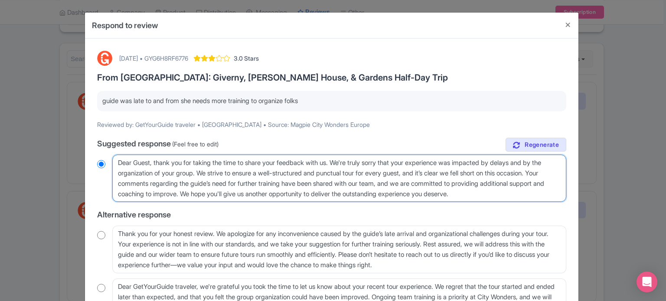
drag, startPoint x: 249, startPoint y: 192, endPoint x: 438, endPoint y: 182, distance: 189.4
click at [438, 182] on textarea "Dear Guest, thank you for taking the time to share your feedback with us. We're…" at bounding box center [339, 179] width 454 height 48
radio input "true"
type textarea "Dear Guest, thank you for taking the time to share your feedback with us. We're…"
radio input "true"
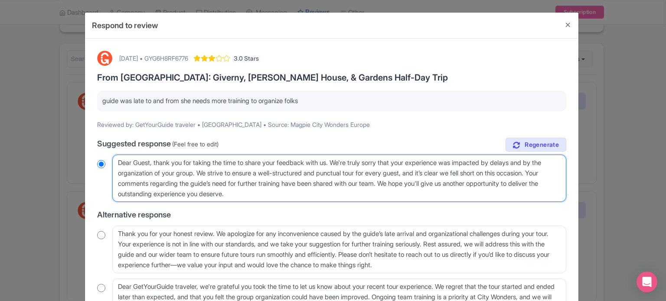
click at [374, 190] on textarea "Dear Guest, thank you for taking the time to share your feedback with us. We're…" at bounding box center [339, 179] width 454 height 48
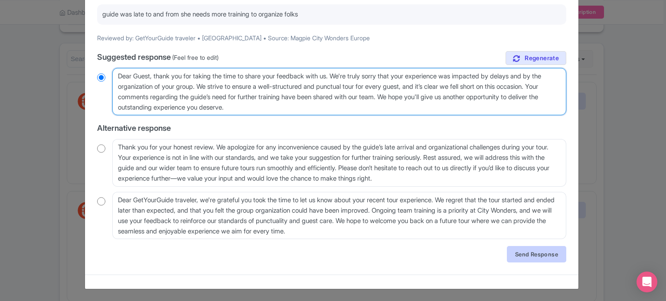
type textarea "Dear Guest, thank you for taking the time to share your feedback with us. We're…"
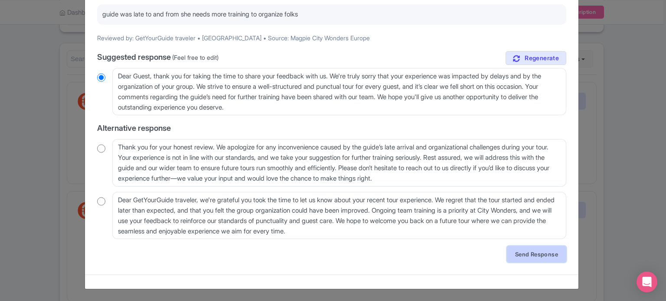
click at [530, 256] on link "Send Response" at bounding box center [536, 254] width 59 height 16
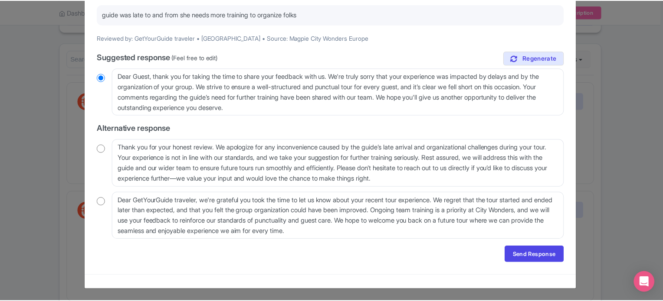
scroll to position [0, 0]
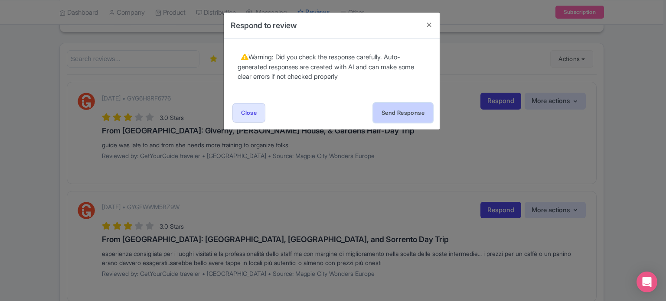
click at [403, 115] on button "Send Response" at bounding box center [402, 113] width 59 height 20
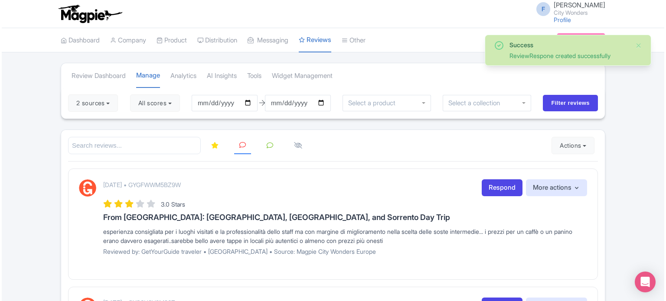
scroll to position [43, 0]
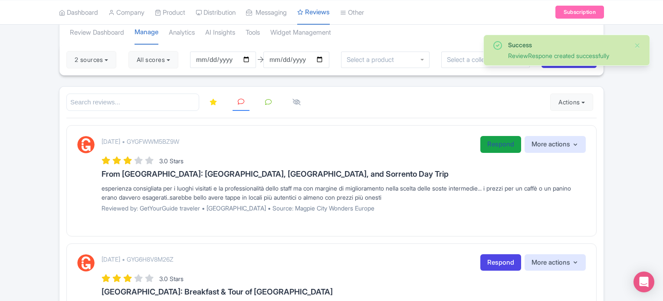
click at [494, 147] on link "Respond" at bounding box center [500, 144] width 41 height 17
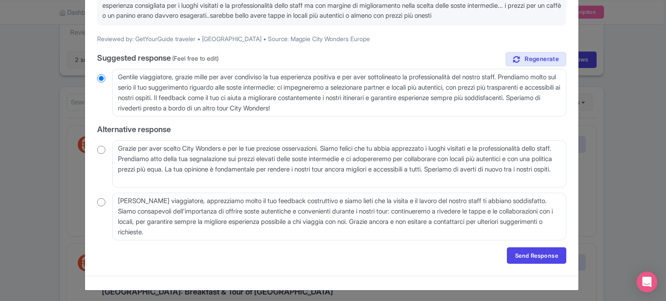
scroll to position [96, 0]
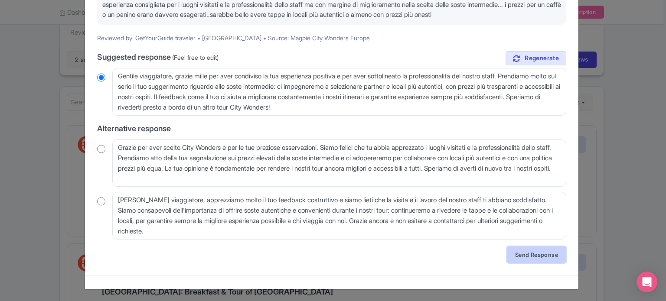
click at [523, 250] on link "Send Response" at bounding box center [536, 255] width 59 height 16
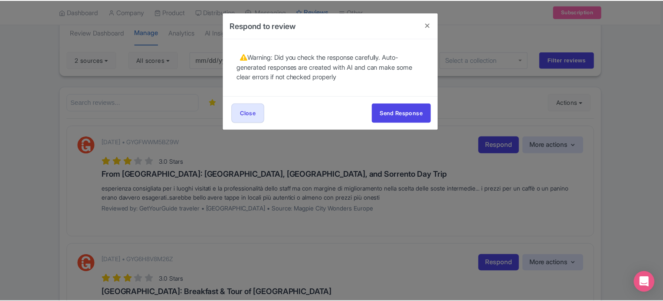
scroll to position [0, 0]
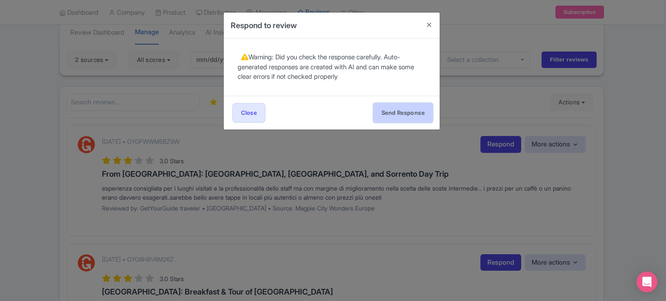
click at [408, 112] on button "Send Response" at bounding box center [402, 113] width 59 height 20
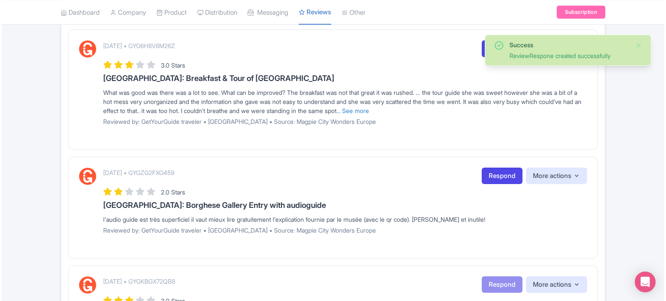
scroll to position [87, 0]
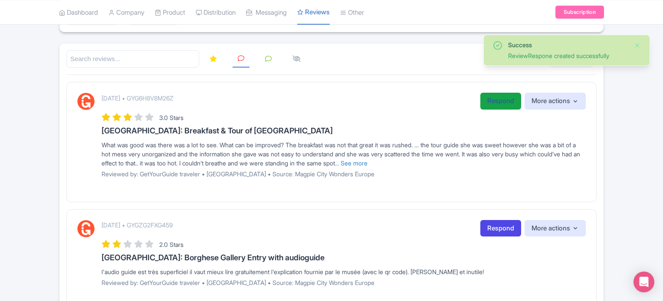
click at [496, 97] on link "Respond" at bounding box center [500, 101] width 41 height 17
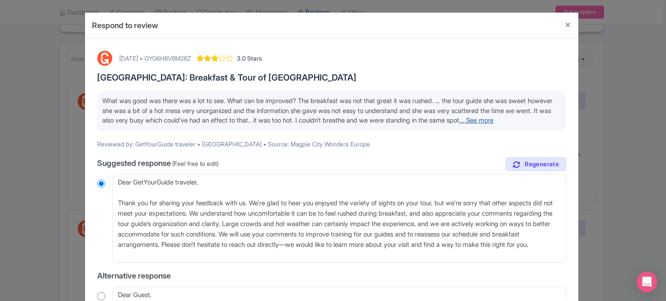
click at [459, 124] on link "... See more" at bounding box center [476, 120] width 34 height 8
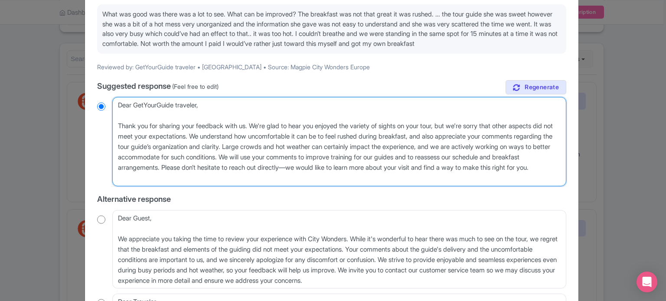
drag, startPoint x: 118, startPoint y: 102, endPoint x: 201, endPoint y: 100, distance: 83.3
click at [201, 102] on textarea "Dear GetYourGuide traveler, Thank you for sharing your feedback with us. We're …" at bounding box center [339, 141] width 454 height 89
type textarea "H, Thank you for sharing your feedback with us. We're glad to hear you enjoyed …"
radio input "true"
type textarea "He, Thank you for sharing your feedback with us. We're glad to hear you enjoyed…"
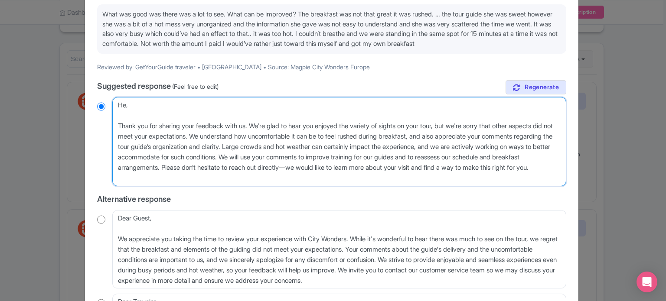
radio input "true"
type textarea "Hel, Thank you for sharing your feedback with us. We're glad to hear you enjoye…"
radio input "true"
type textarea "Hell, Thank you for sharing your feedback with us. We're glad to hear you enjoy…"
radio input "true"
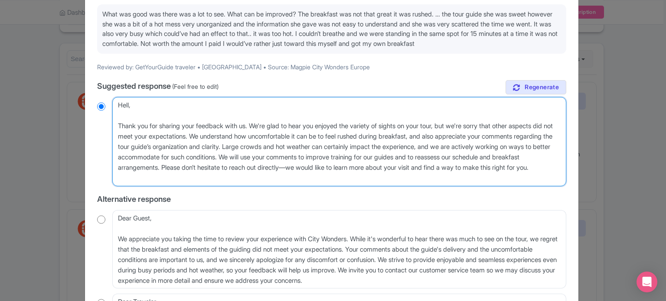
type textarea "Hello, Thank you for sharing your feedback with us. We're glad to hear you enjo…"
radio input "true"
drag, startPoint x: 280, startPoint y: 178, endPoint x: 278, endPoint y: 169, distance: 9.4
click at [278, 169] on textarea "Dear GetYourGuide traveler, Thank you for sharing your feedback with us. We're …" at bounding box center [339, 141] width 454 height 89
type textarea "Hello, Thank you for sharing your feedback with us. We're glad to hear you enjo…"
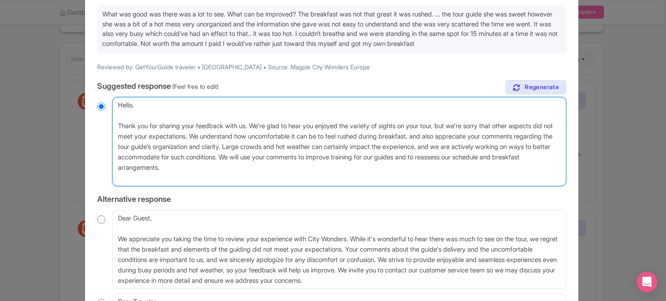
radio input "true"
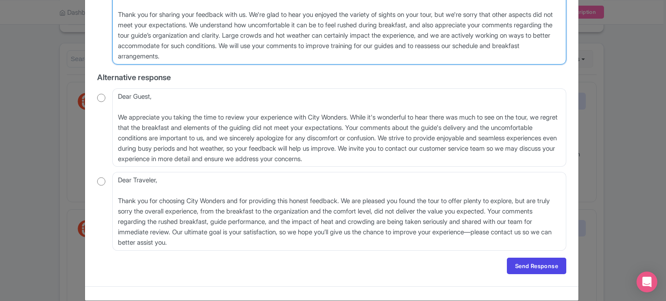
scroll to position [210, 0]
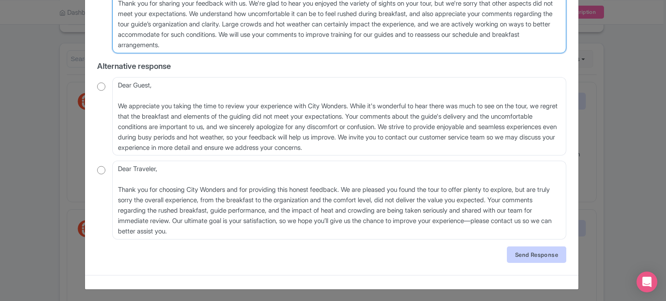
type textarea "Hello, Thank you for sharing your feedback with us. We're glad to hear you enjo…"
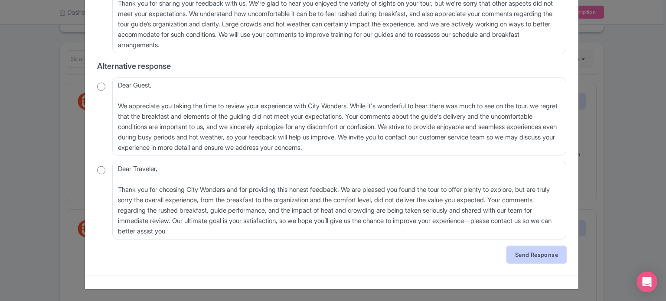
click at [524, 255] on link "Send Response" at bounding box center [536, 255] width 59 height 16
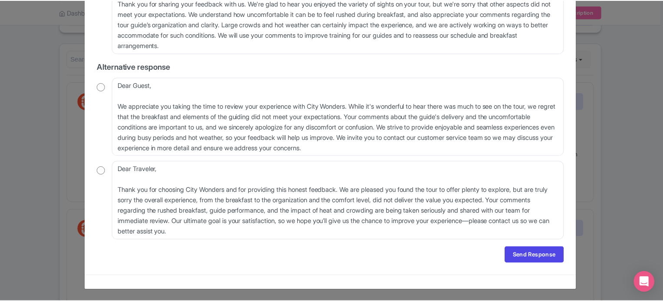
scroll to position [0, 0]
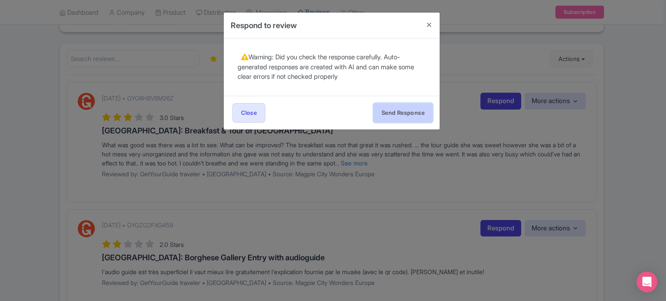
click at [422, 117] on button "Send Response" at bounding box center [402, 113] width 59 height 20
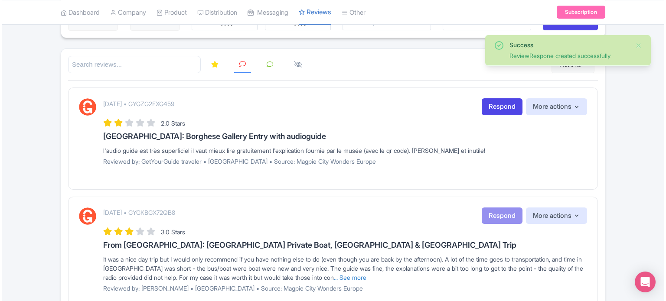
scroll to position [87, 0]
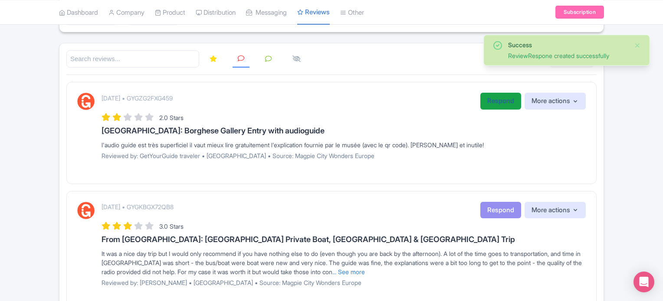
click at [507, 103] on link "Respond" at bounding box center [500, 101] width 41 height 17
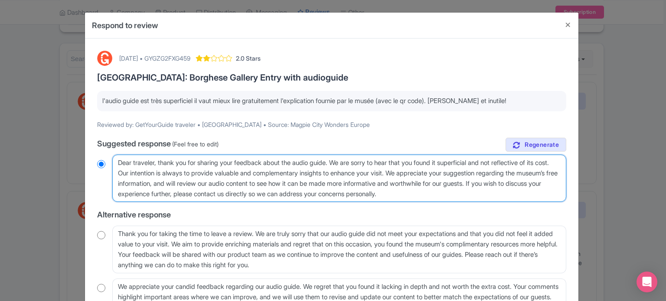
click at [304, 161] on textarea "Dear traveler, thank you for sharing your feedback about the audio guide. We ar…" at bounding box center [339, 179] width 454 height 48
type textarea "Dear traveler, thank you for sharing your feedback about the oaudio guide. We a…"
radio input "true"
type textarea "Dear traveler, thank you for sharing your feedback about the ofaudio guide. We …"
radio input "true"
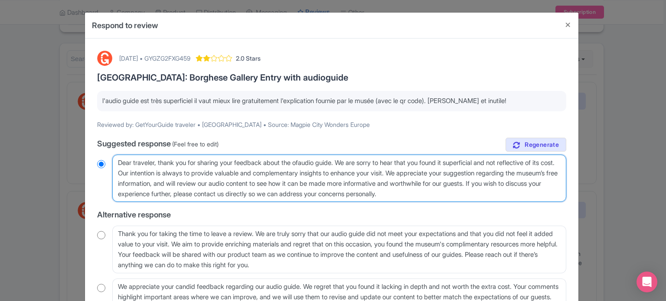
type textarea "Dear traveler, thank you for sharing your feedback about the offaudio guide. We…"
radio input "true"
type textarea "Dear traveler, thank you for sharing your feedback about the offiaudio guide. W…"
radio input "true"
type textarea "Dear traveler, thank you for sharing your feedback about the officaudio guide. …"
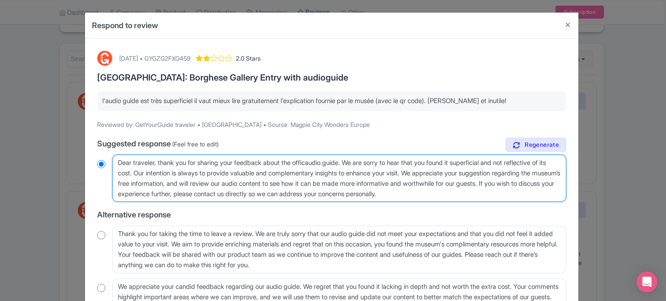
radio input "true"
type textarea "Dear traveler, thank you for sharing your feedback about the officiaudio guide.…"
radio input "true"
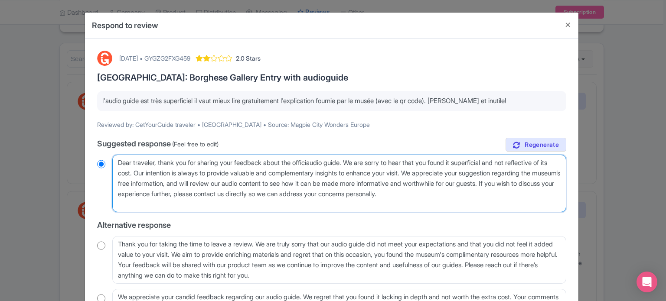
type textarea "Dear traveler, thank you for sharing your feedback about the officiaaudio guide…"
radio input "true"
type textarea "Dear traveler, thank you for sharing your feedback about the officialaudio guid…"
radio input "true"
type textarea "Dear traveler, thank you for sharing your feedback about the official audio gui…"
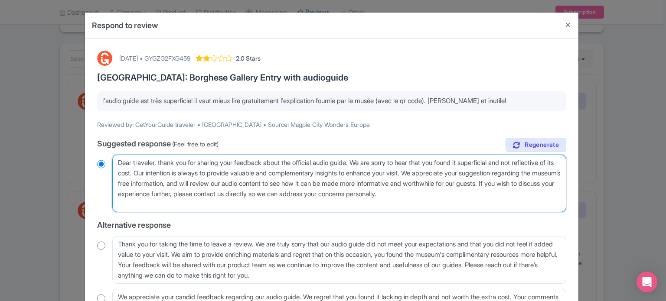
radio input "true"
click at [327, 183] on textarea "Dear traveler, thank you for sharing your feedback about the audio guide. We ar…" at bounding box center [339, 184] width 454 height 58
click at [334, 183] on textarea "Dear traveler, thank you for sharing your feedback about the audio guide. We ar…" at bounding box center [339, 184] width 454 height 58
type textarea "Dear traveler, thank you for sharing your feedback about the official audio gui…"
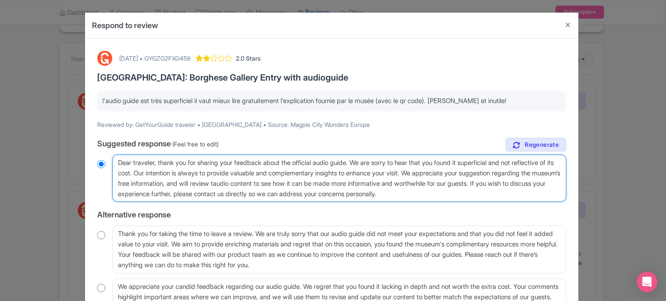
radio input "true"
type textarea "Dear traveler, thank you for sharing your feedback about the official audio gui…"
radio input "true"
type textarea "Dear traveler, thank you for sharing your feedback about the official audio gui…"
radio input "true"
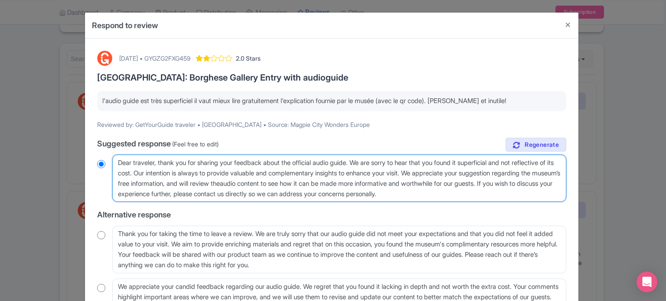
type textarea "Dear traveler, thank you for sharing your feedback about the official audio gui…"
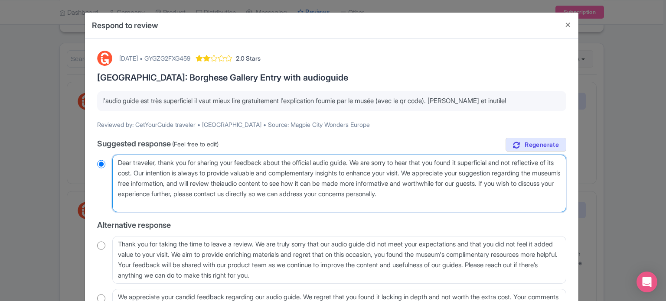
radio input "true"
type textarea "Dear traveler, thank you for sharing your feedback about the official audio gui…"
radio input "true"
type textarea "Dear traveler, thank you for sharing your feedback about the official audio gui…"
radio input "true"
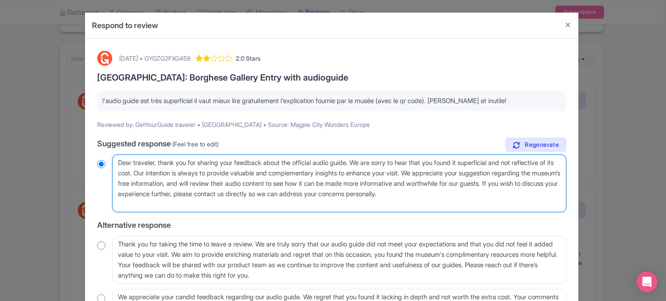
click at [386, 184] on textarea "Dear traveler, thank you for sharing your feedback about the audio guide. We ar…" at bounding box center [339, 184] width 454 height 58
type textarea "Dear traveler, thank you for sharing your feedback about the official audio gui…"
radio input "true"
type textarea "Dear traveler, thank you for sharing your feedback about the official audio gui…"
radio input "true"
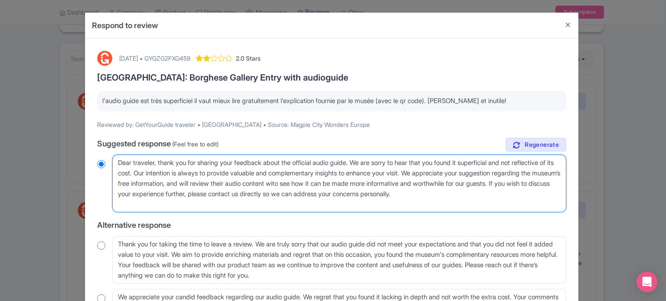
type textarea "Dear traveler, thank you for sharing your feedback about the official audio gui…"
radio input "true"
type textarea "Dear traveler, thank you for sharing your feedback about the official audio gui…"
radio input "true"
type textarea "Dear traveler, thank you for sharing your feedback about the official audio gui…"
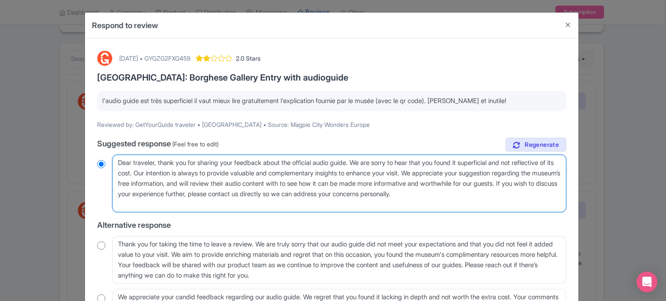
radio input "true"
type textarea "Dear traveler, thank you for sharing your feedback about the official audio gui…"
radio input "true"
type textarea "Dear traveler, thank you for sharing your feedback about the official audio gui…"
radio input "true"
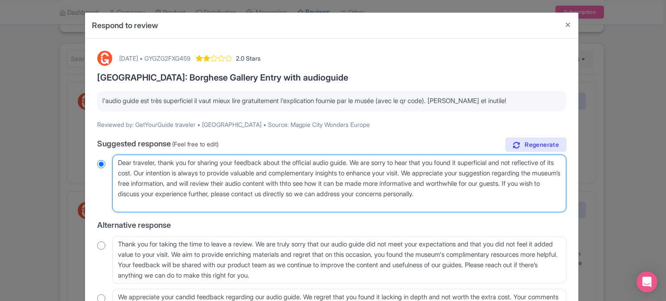
type textarea "Dear traveler, thank you for sharing your feedback about the official audio gui…"
radio input "true"
type textarea "Dear traveler, thank you for sharing your feedback about the official audio gui…"
radio input "true"
type textarea "Dear traveler, thank you for sharing your feedback about the official audio gui…"
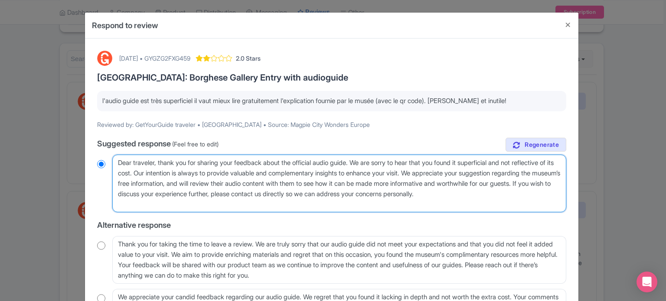
radio input "true"
drag, startPoint x: 179, startPoint y: 204, endPoint x: 217, endPoint y: 191, distance: 40.9
click at [211, 195] on textarea "Dear traveler, thank you for sharing your feedback about the audio guide. We ar…" at bounding box center [339, 184] width 454 height 58
type textarea "Dear traveler, thank you for sharing your feedback about the official audio gui…"
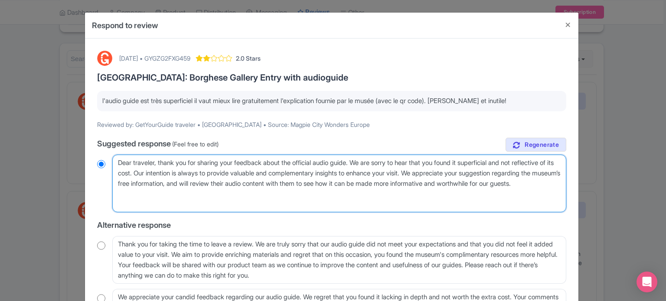
radio input "true"
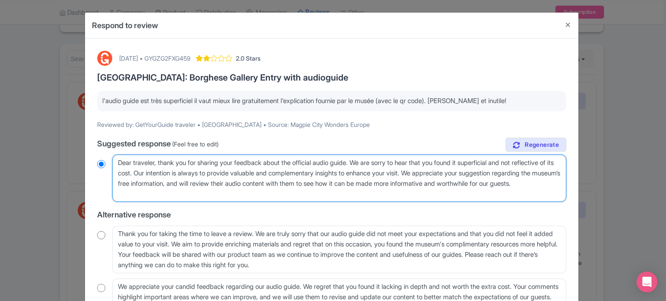
drag, startPoint x: 217, startPoint y: 191, endPoint x: 97, endPoint y: 160, distance: 123.9
click at [97, 160] on div "Dear traveler, thank you for sharing your feedback about the audio guide. We ar…" at bounding box center [331, 179] width 469 height 48
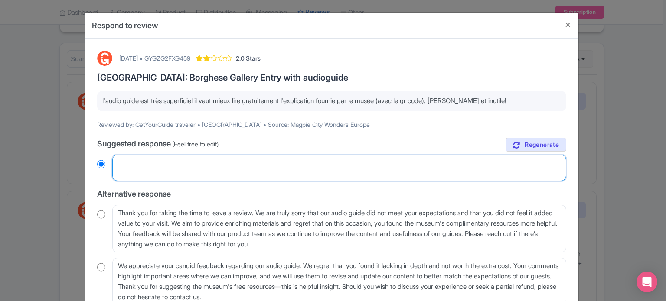
radio input "true"
paste textarea "Cher voyageur, merci d'avoir partagé votre avis sur l'audioguide officiel. Nous…"
type textarea "Cher voyageur, merci d'avoir partagé votre avis sur l'audioguide officiel. Nous…"
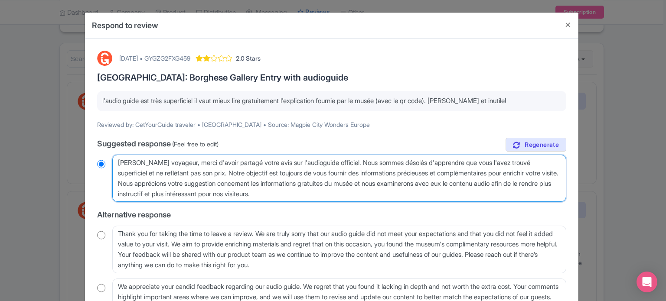
radio input "true"
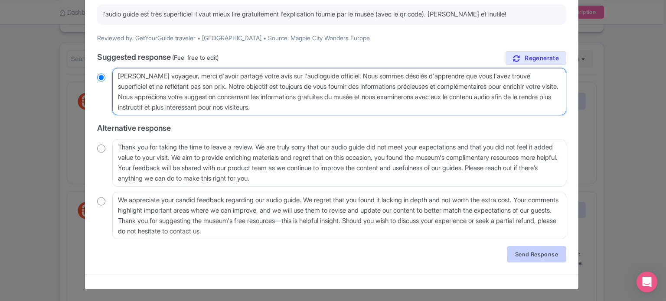
type textarea "Cher voyageur, merci d'avoir partagé votre avis sur l'audioguide officiel. Nous…"
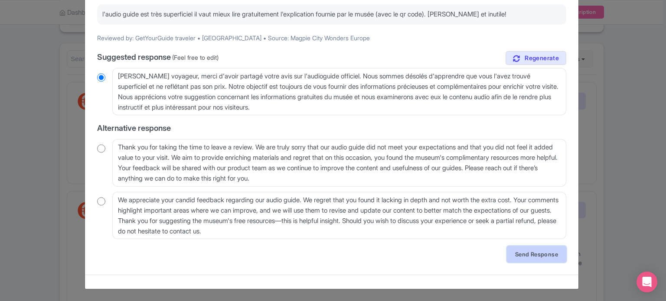
click at [528, 255] on link "Send Response" at bounding box center [536, 254] width 59 height 16
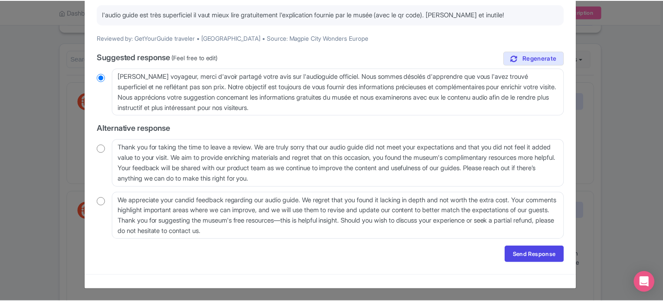
scroll to position [0, 0]
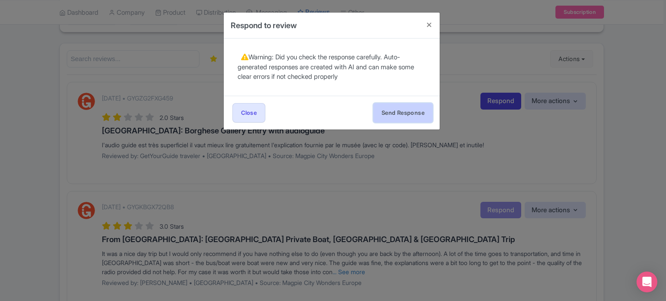
click at [406, 113] on button "Send Response" at bounding box center [402, 113] width 59 height 20
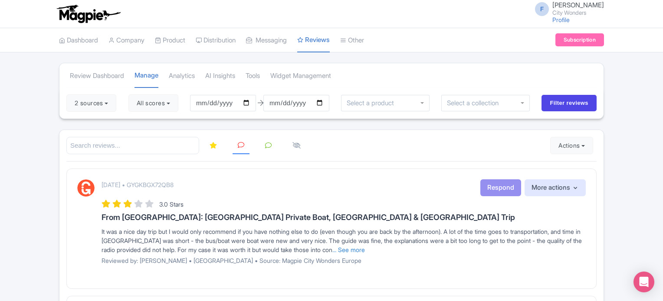
click at [207, 141] on link at bounding box center [213, 146] width 18 height 17
